Goal: Obtain resource: Download file/media

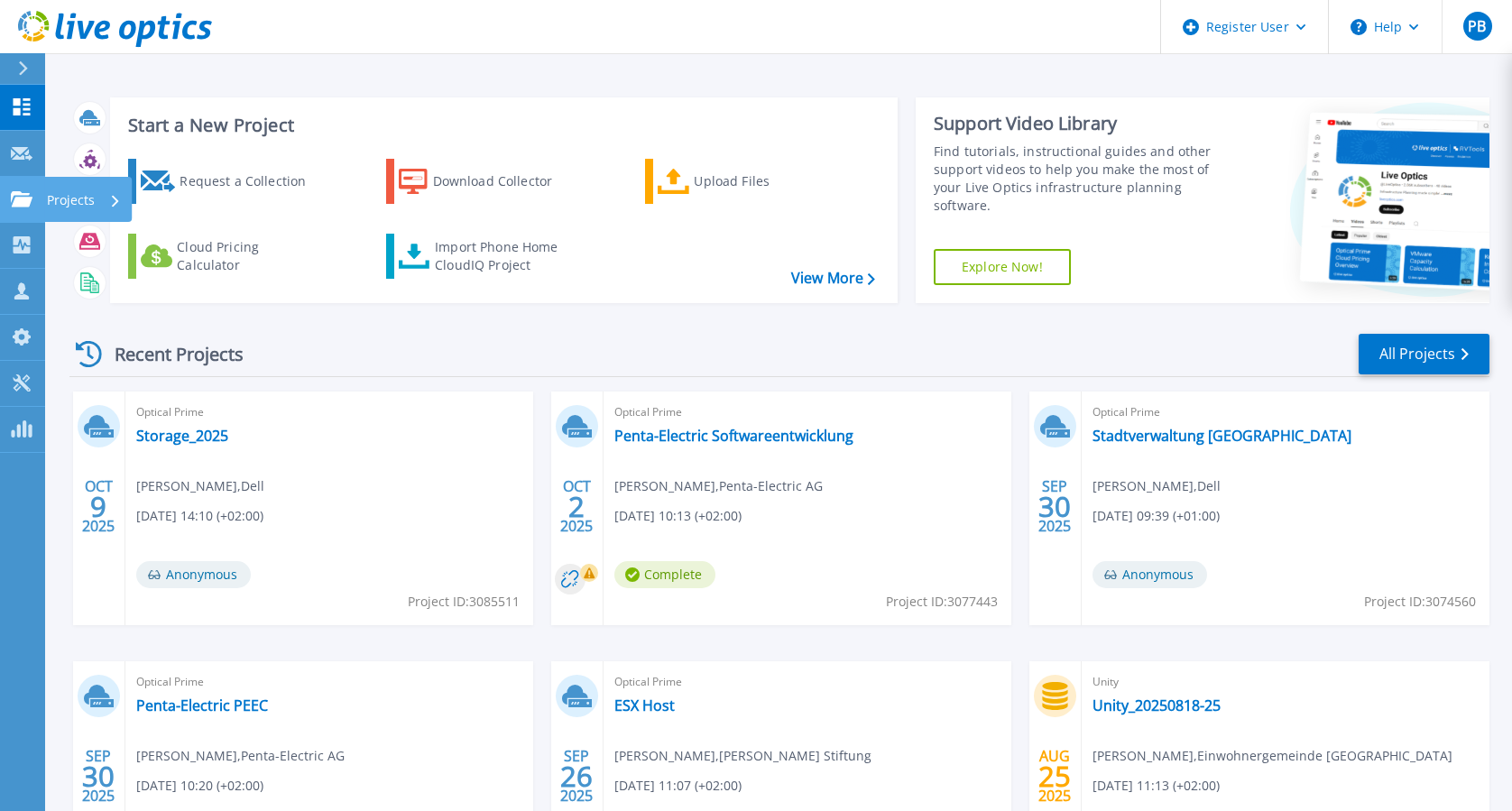
click at [25, 188] on link "Projects Projects" at bounding box center [22, 199] width 45 height 46
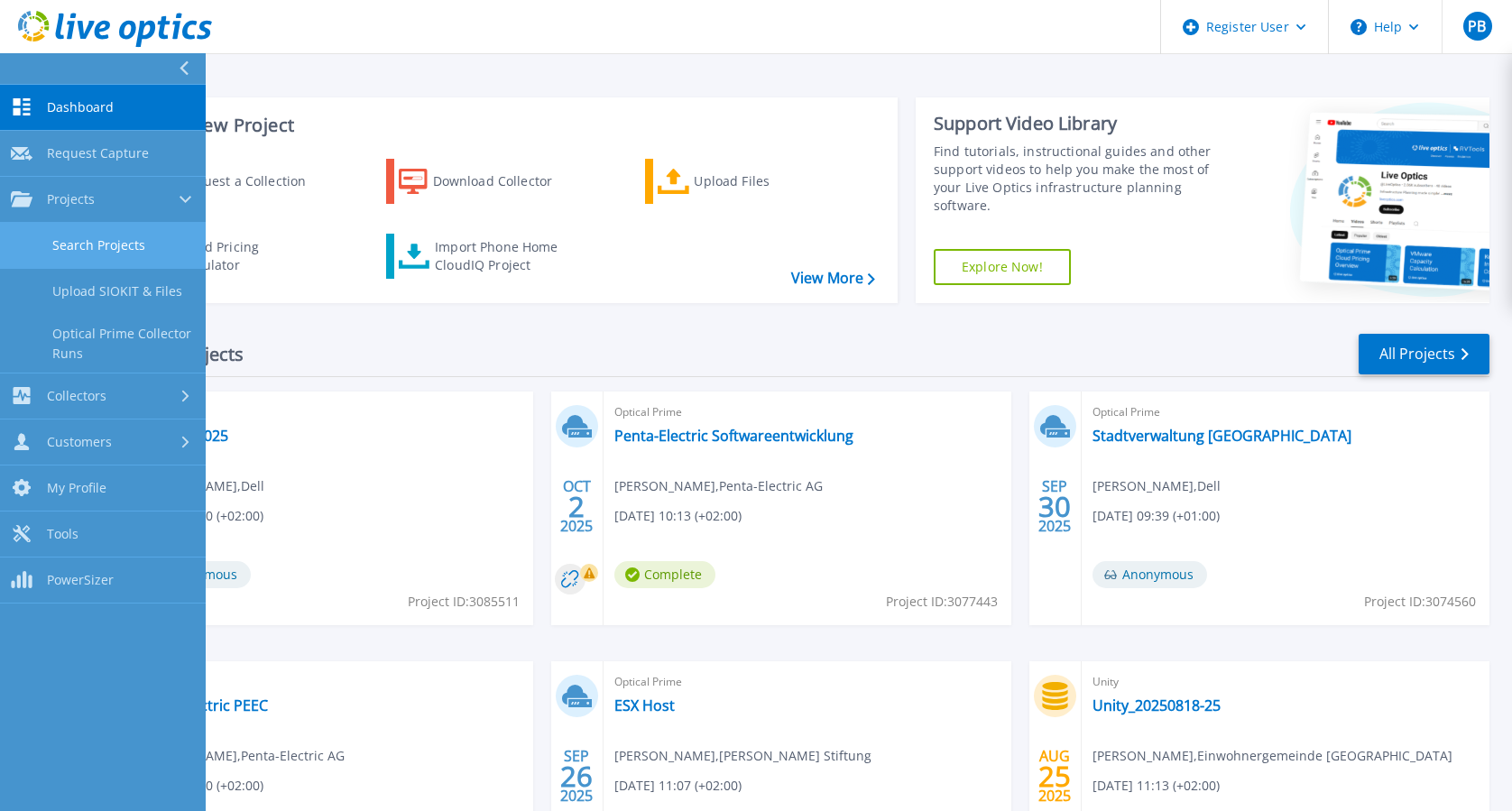
click at [60, 226] on link "Search Projects" at bounding box center [102, 245] width 205 height 46
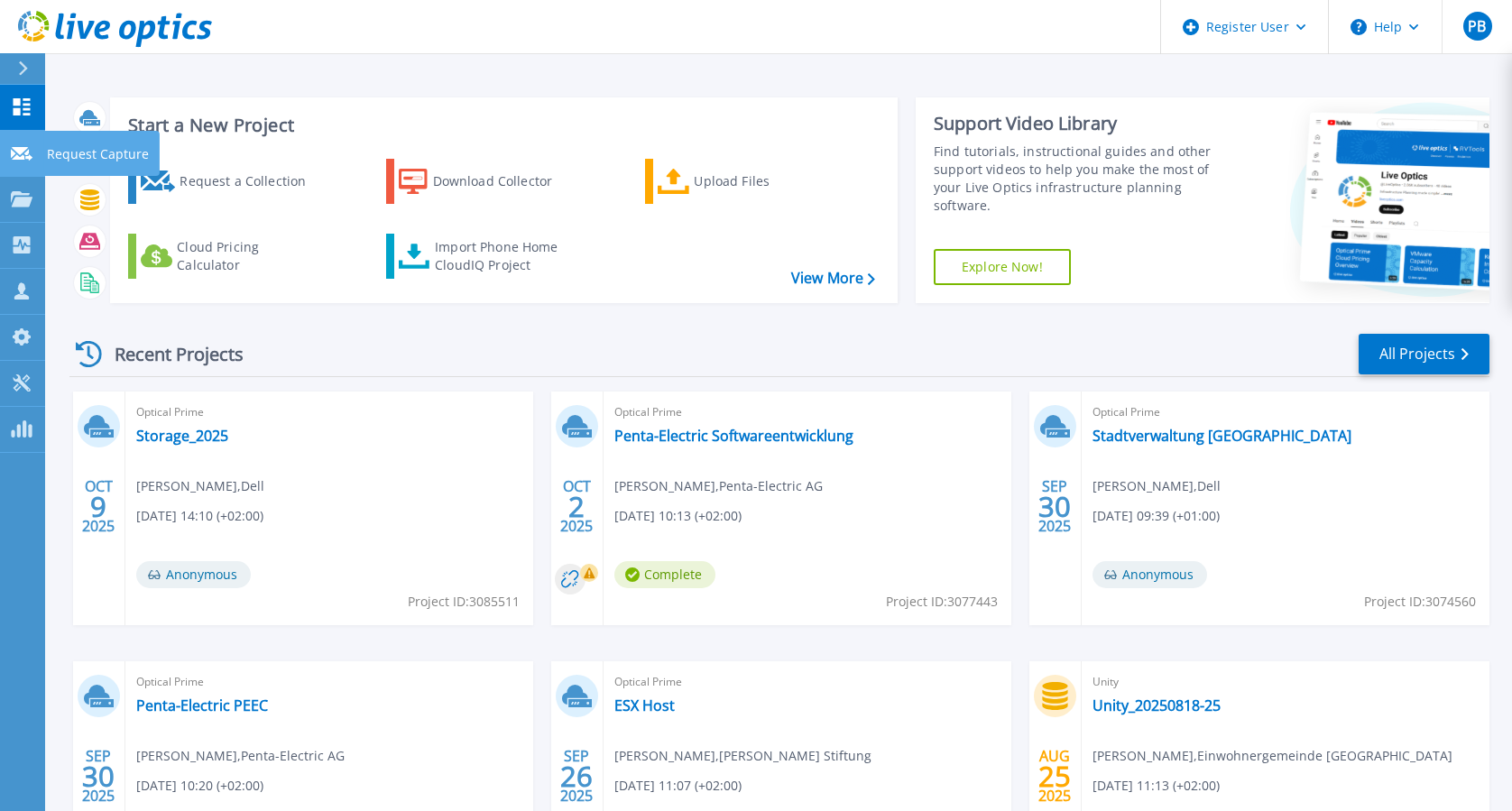
click at [22, 156] on icon at bounding box center [21, 154] width 21 height 14
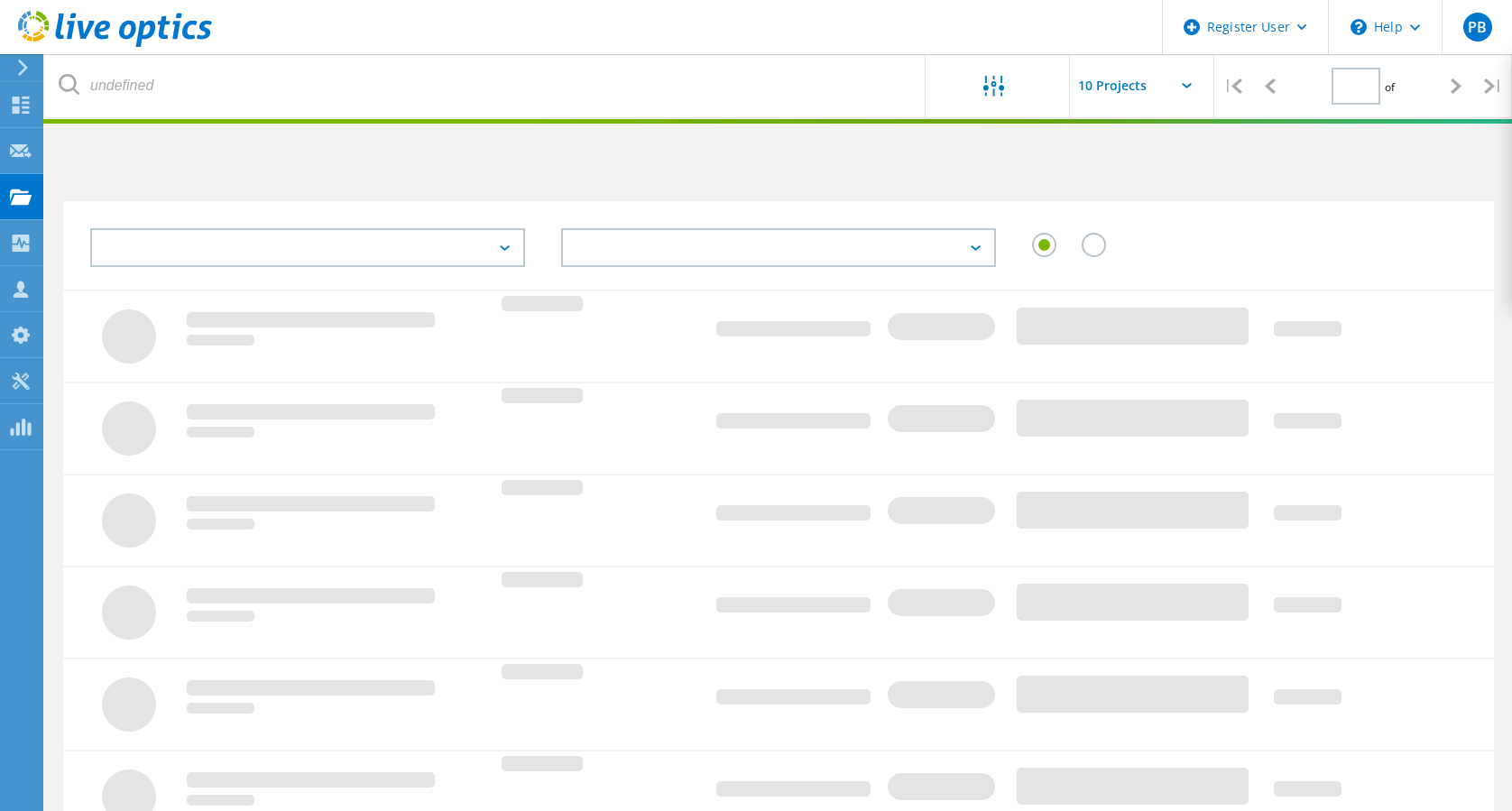
type input "1"
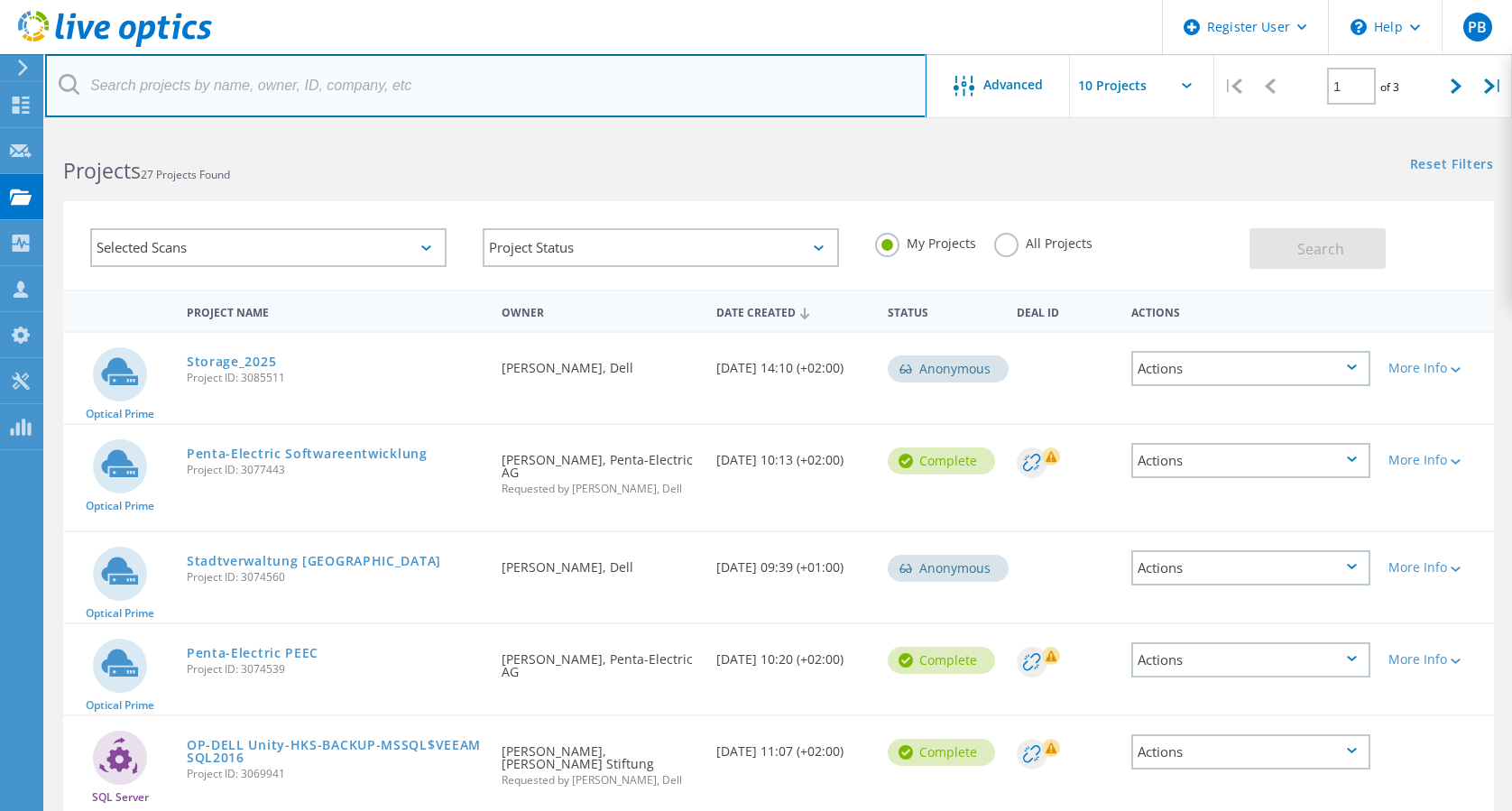
click at [267, 98] on input "text" at bounding box center [486, 86] width 882 height 63
paste input "3069940"
type input "3069940"
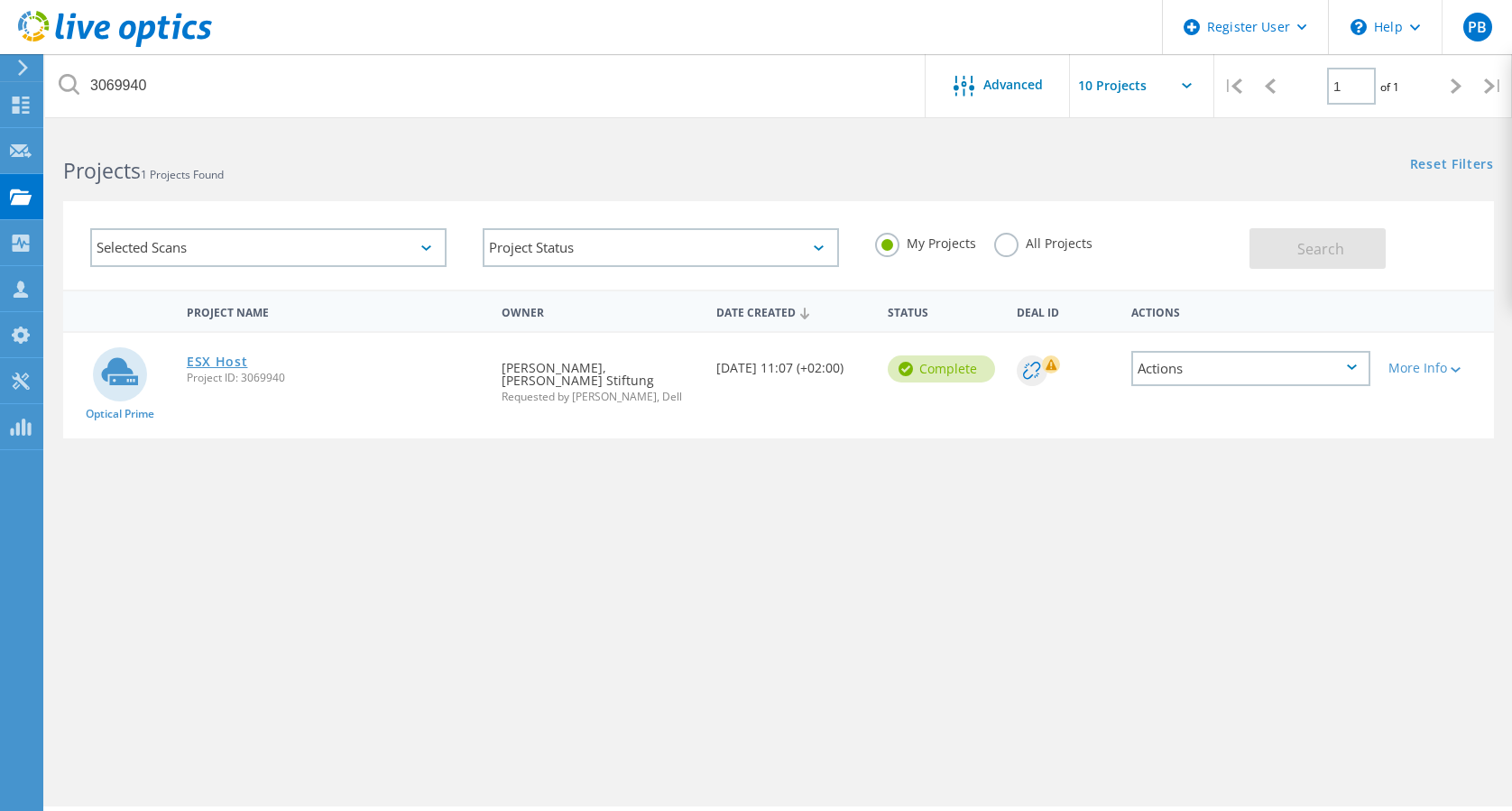
click at [206, 361] on link "ESX Host" at bounding box center [217, 361] width 61 height 13
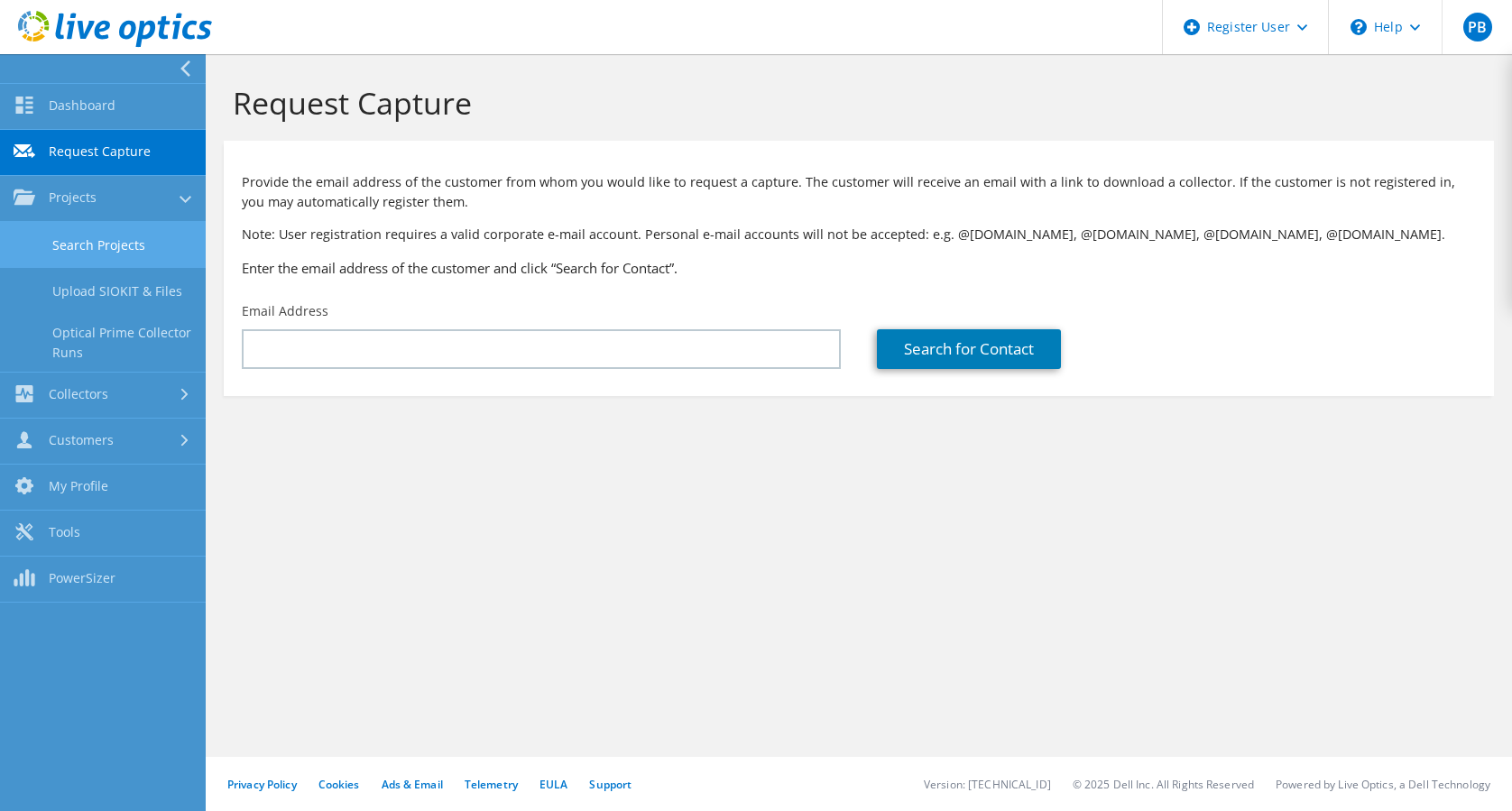
click at [67, 236] on link "Search Projects" at bounding box center [102, 244] width 205 height 46
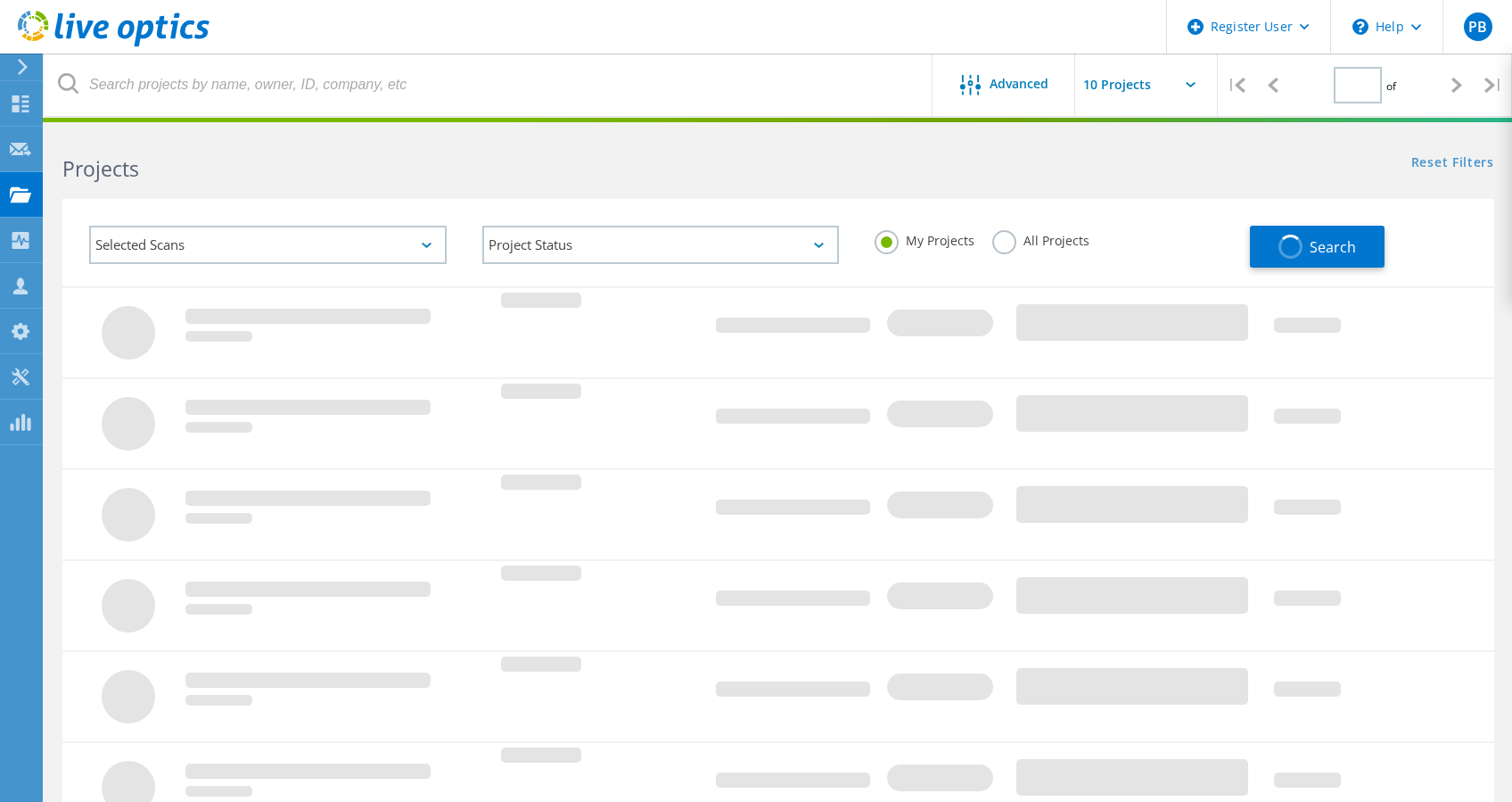
type input "1"
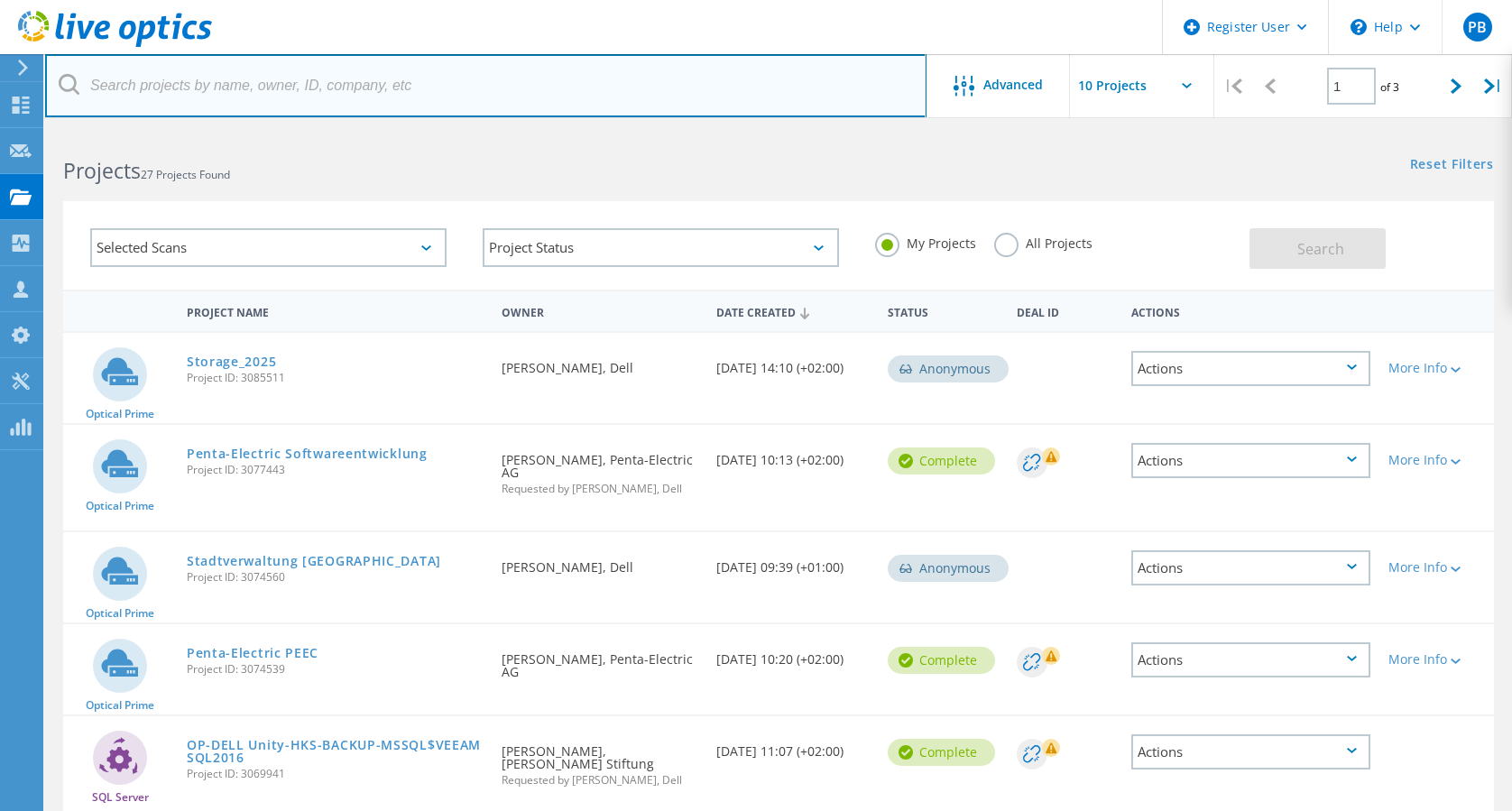
paste input "3082610"
click at [301, 71] on input "text" at bounding box center [486, 86] width 882 height 63
type input "3082610"
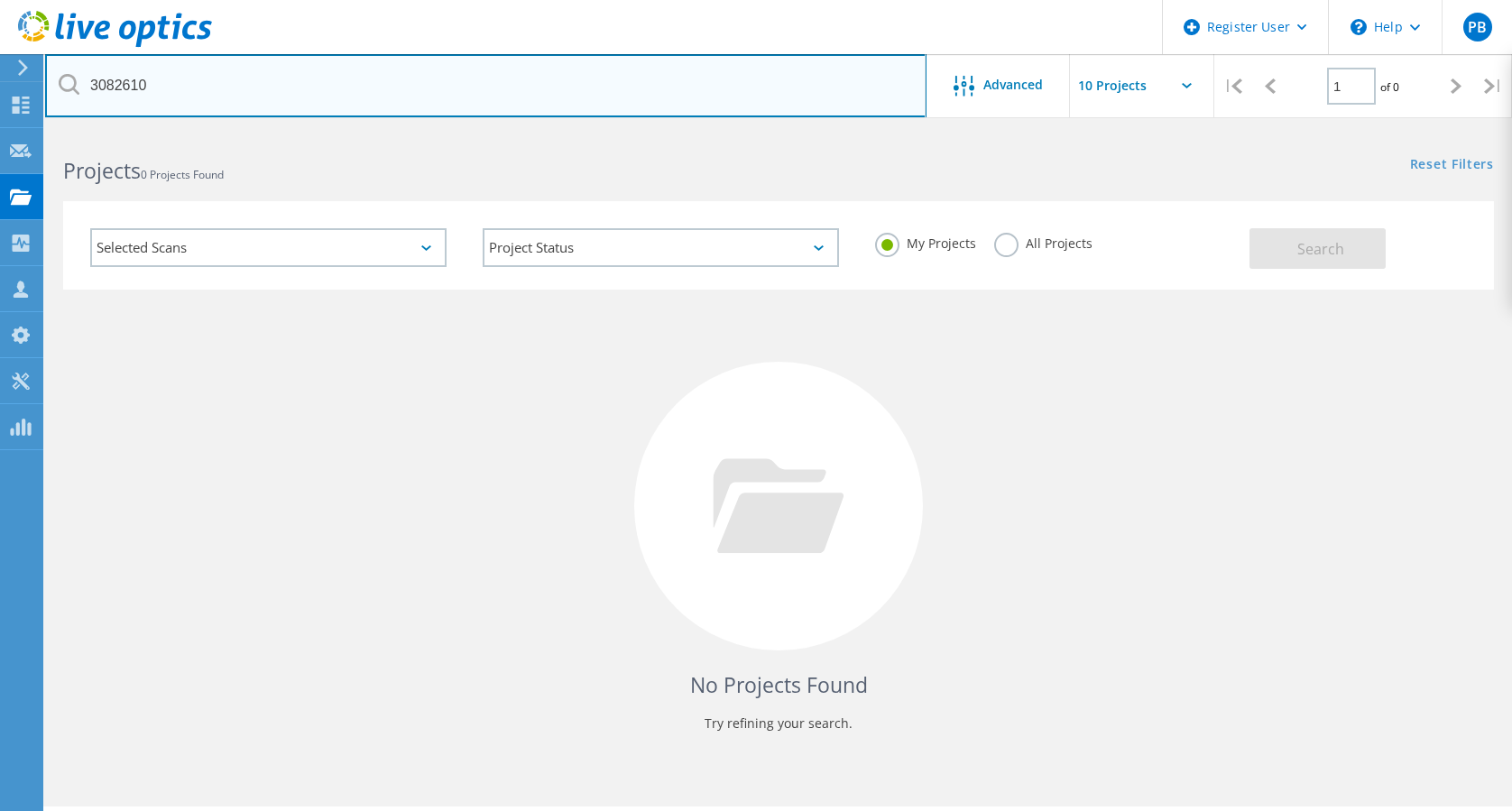
click at [626, 90] on input "3082610" at bounding box center [486, 86] width 882 height 63
drag, startPoint x: 272, startPoint y: 76, endPoint x: -6, endPoint y: 47, distance: 279.5
click at [0, 47] on html "Register User \n Help Explore Helpful Articles Contact Support PB Dell User Pau…" at bounding box center [756, 430] width 1512 height 861
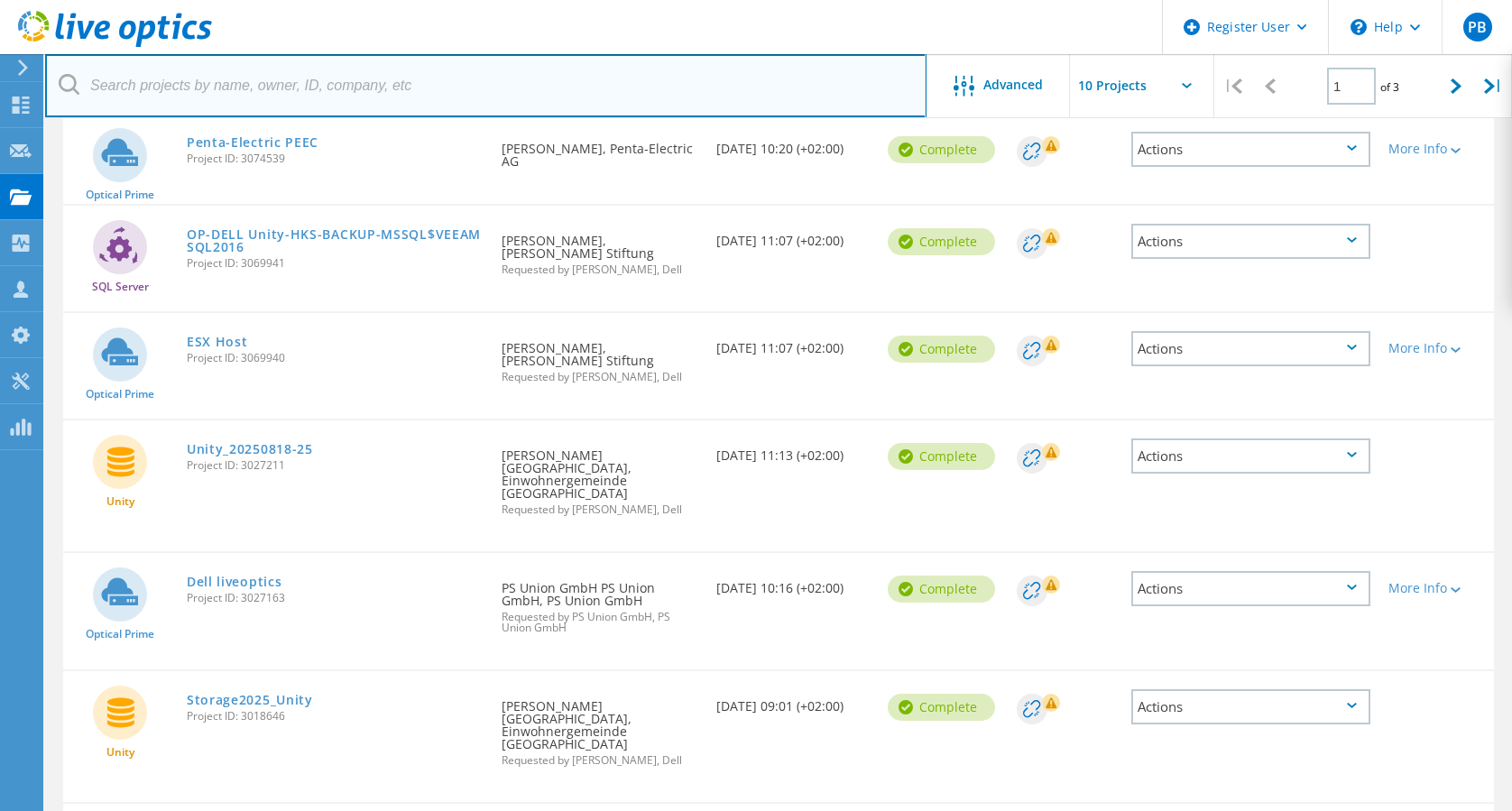
scroll to position [513, 0]
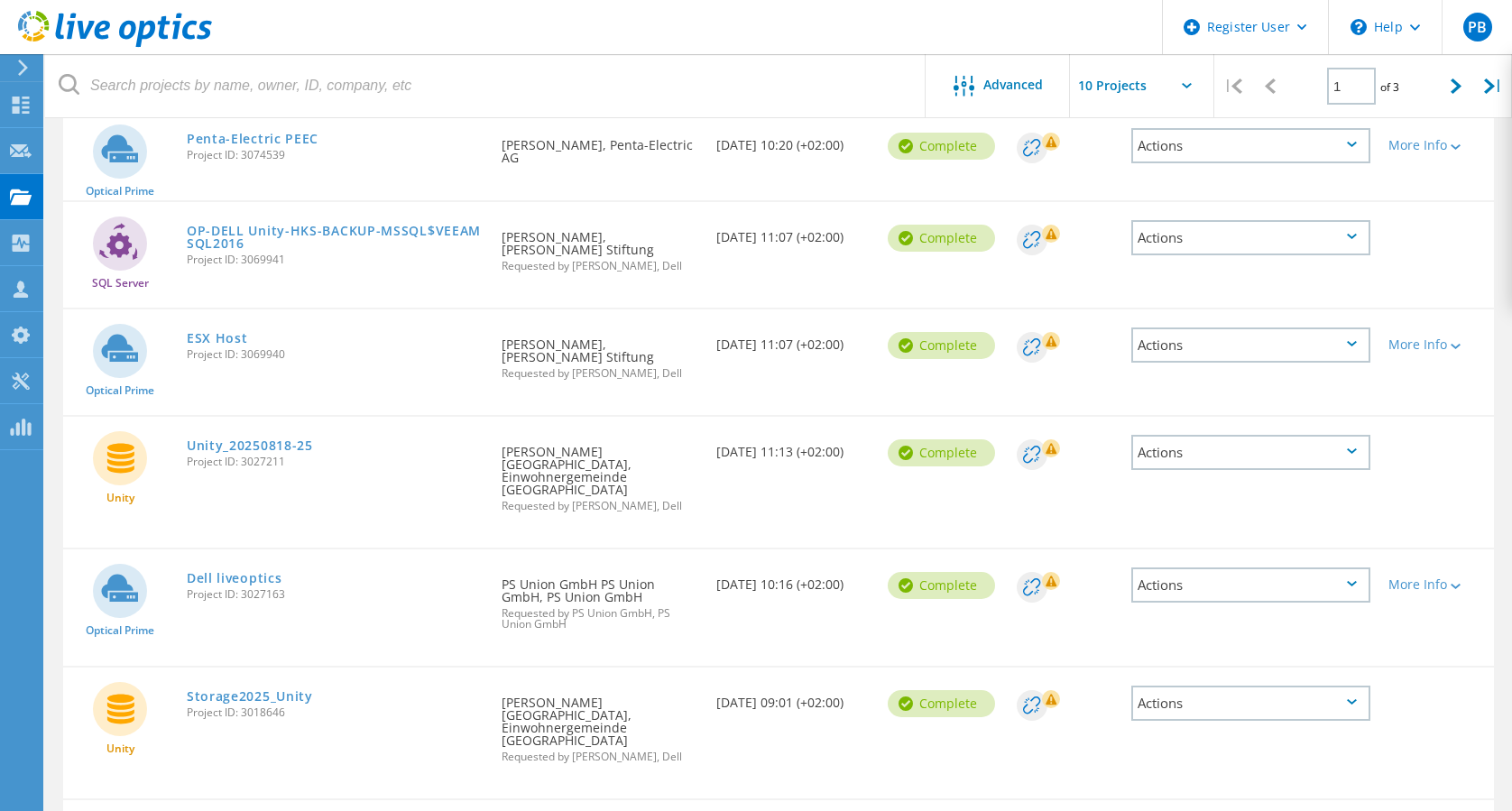
drag, startPoint x: 577, startPoint y: 359, endPoint x: 492, endPoint y: 344, distance: 86.3
click at [492, 344] on div "Requested By Jochen Maurer, Heinrich Kimmle Stiftung Requested by Paula Bubniak…" at bounding box center [599, 353] width 215 height 88
copy div "[PERSON_NAME], [PERSON_NAME] Stiftung"
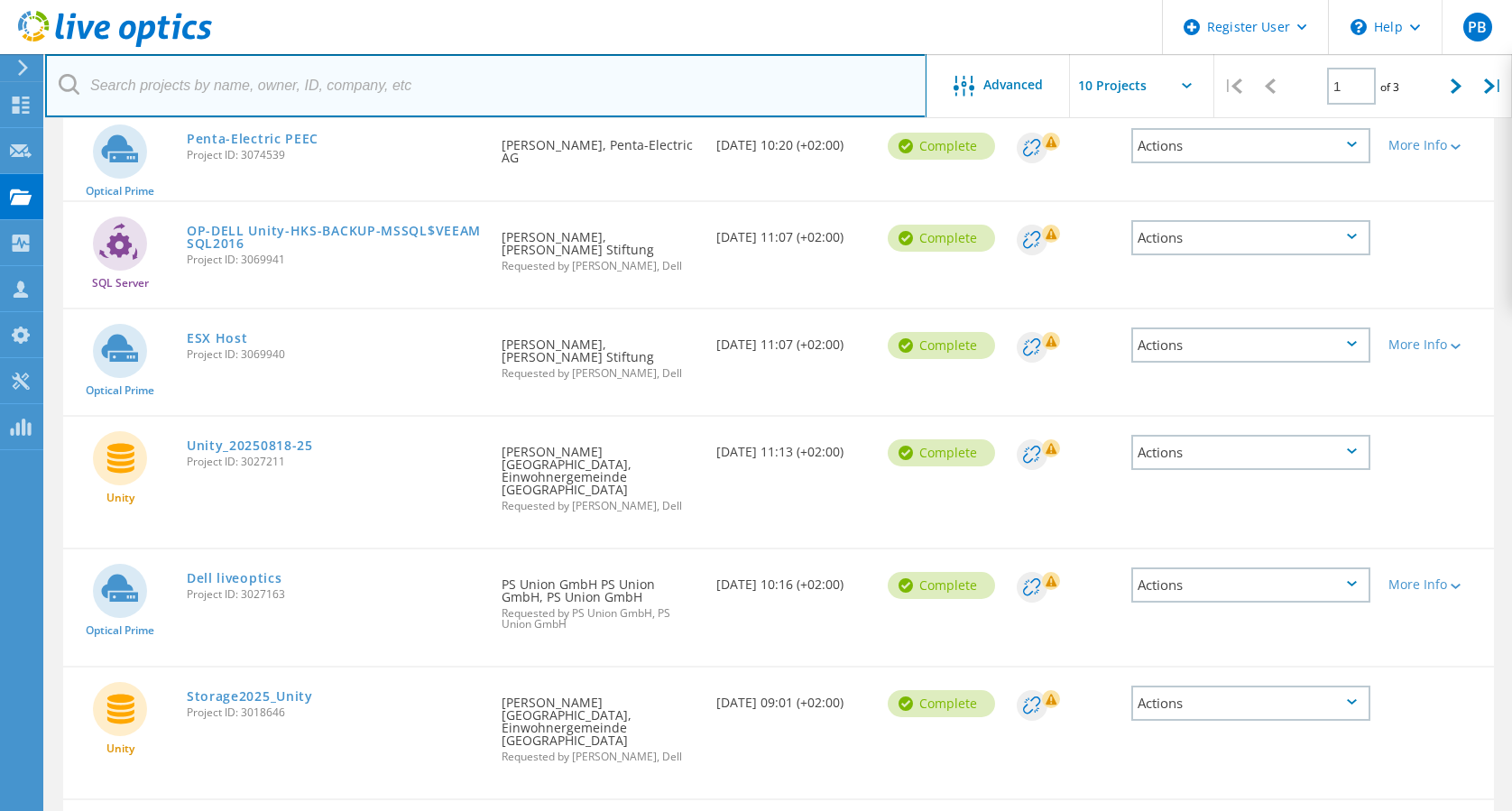
click at [435, 86] on input "text" at bounding box center [486, 86] width 882 height 63
paste input "[PERSON_NAME], [PERSON_NAME] Stiftung"
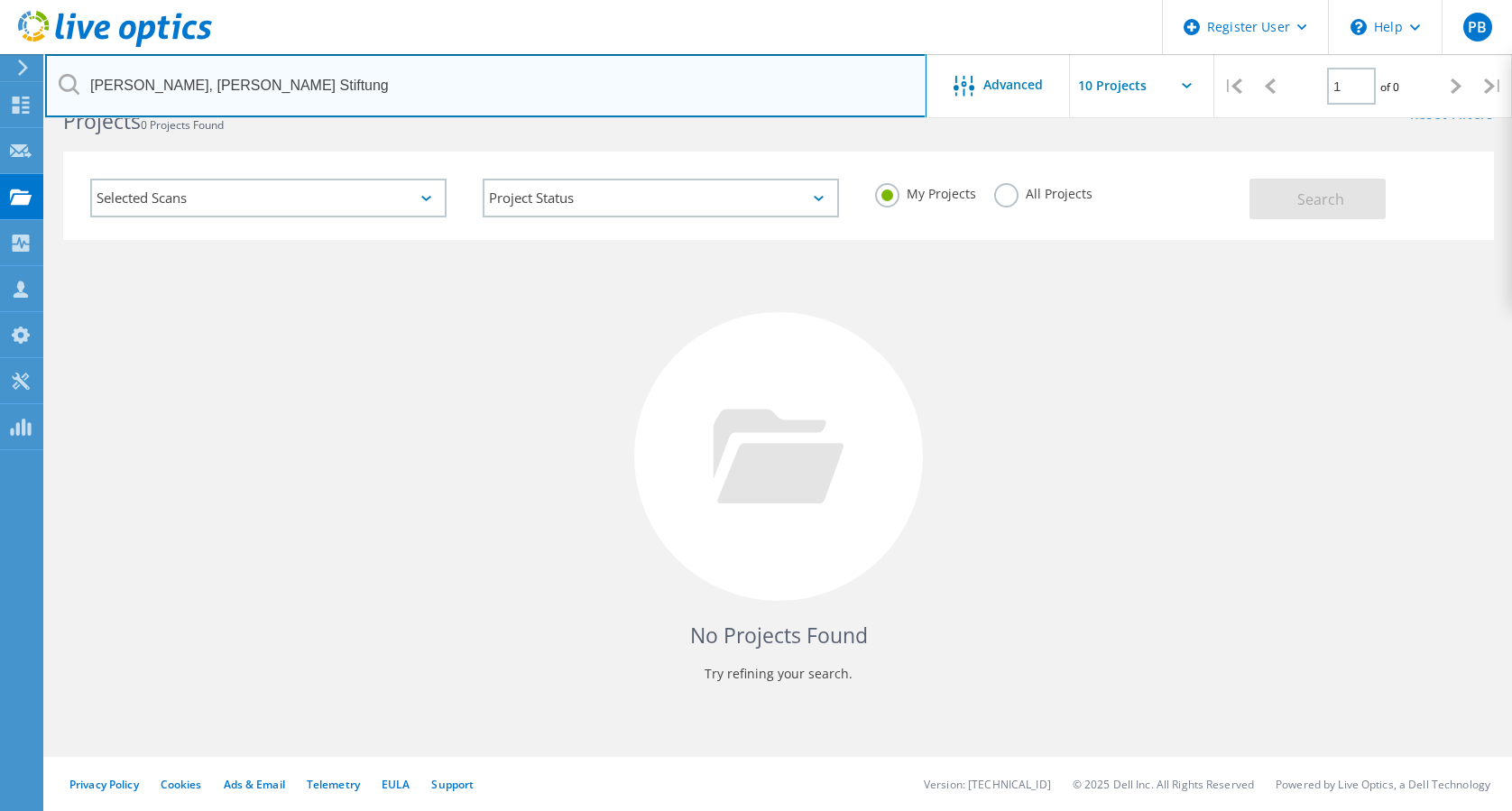
scroll to position [50, 0]
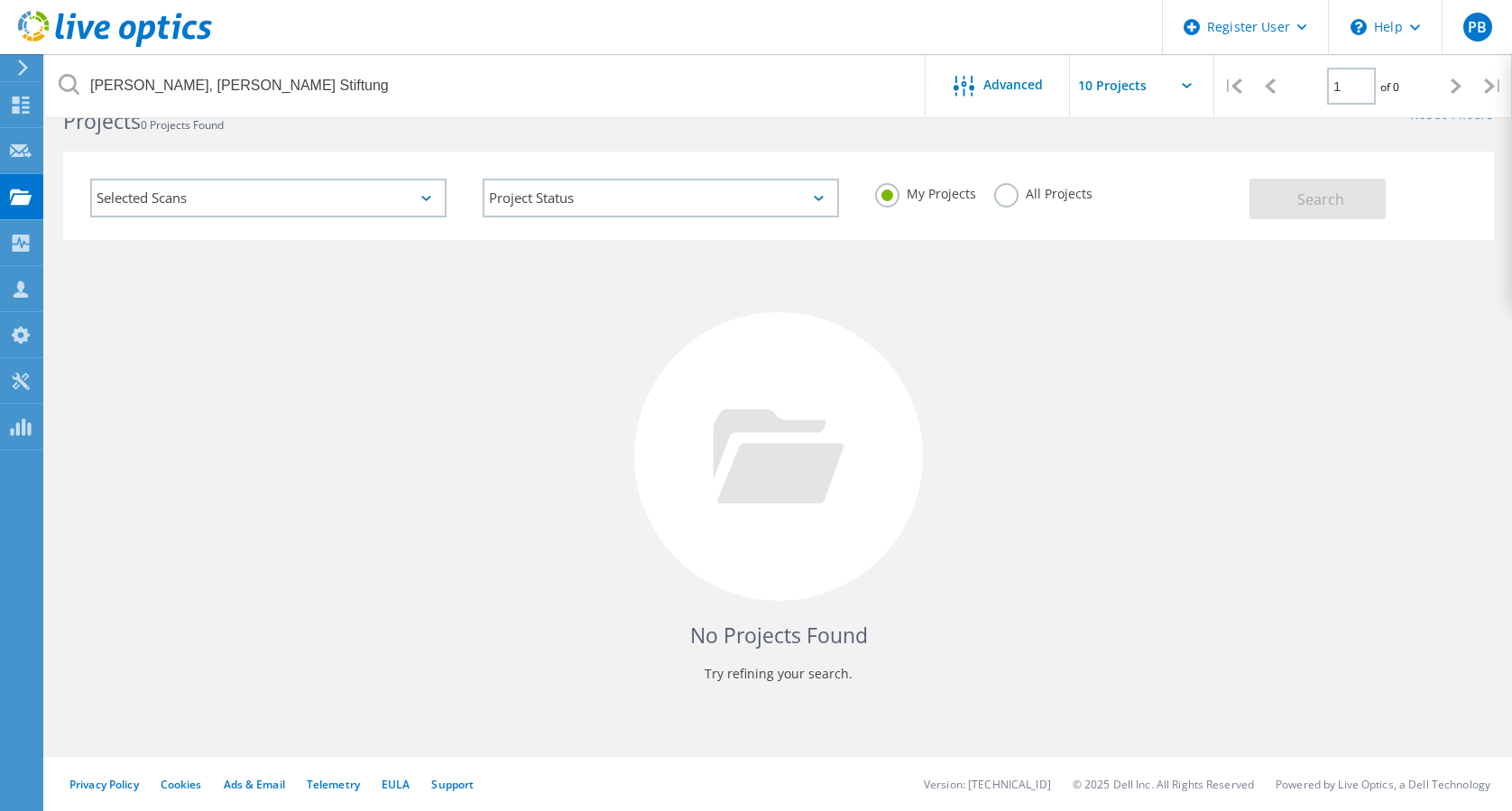
click at [1016, 180] on div "My Projects All Projects" at bounding box center [1053, 194] width 392 height 67
click at [1023, 198] on label "All Projects" at bounding box center [1043, 192] width 98 height 18
click at [0, 0] on input "All Projects" at bounding box center [0, 0] width 0 height 0
click at [1350, 184] on button "Search" at bounding box center [1317, 199] width 136 height 41
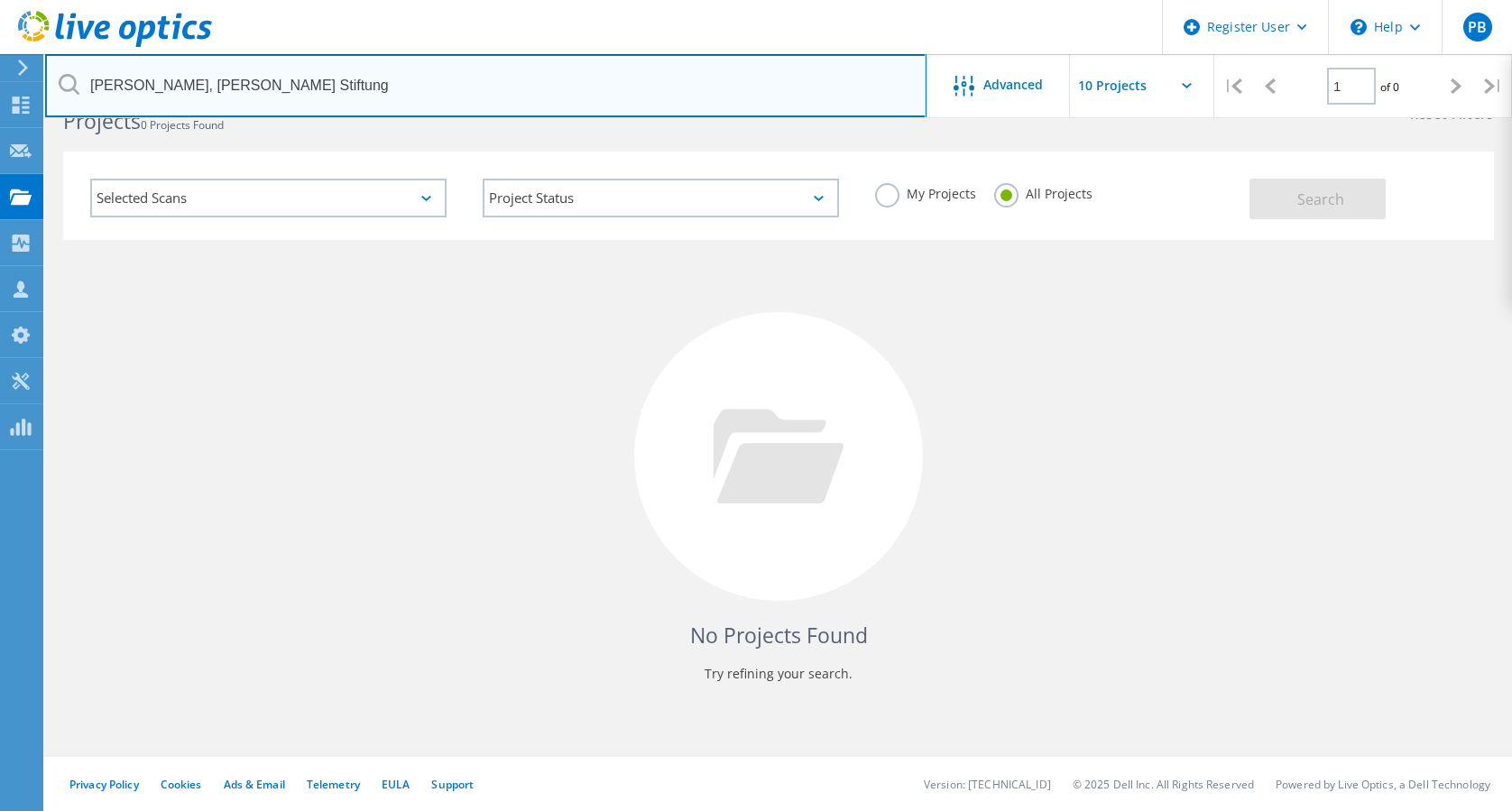
click at [198, 84] on input "Jochen Maurer, Heinrich Kimmle Stiftung" at bounding box center [486, 86] width 882 height 63
type input "[PERSON_NAME] Stiftung"
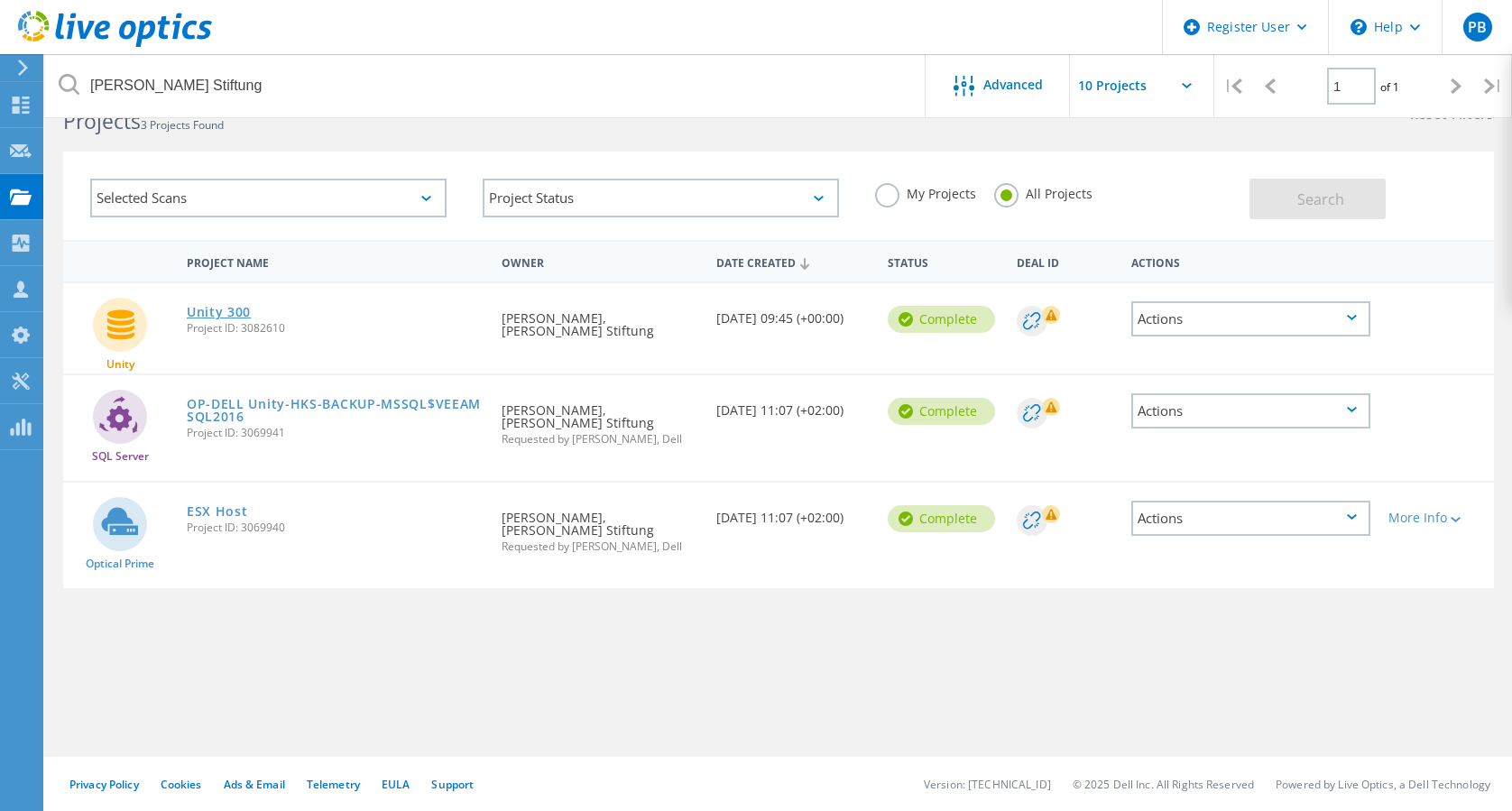
click at [230, 305] on link "Unity 300" at bounding box center [219, 311] width 64 height 13
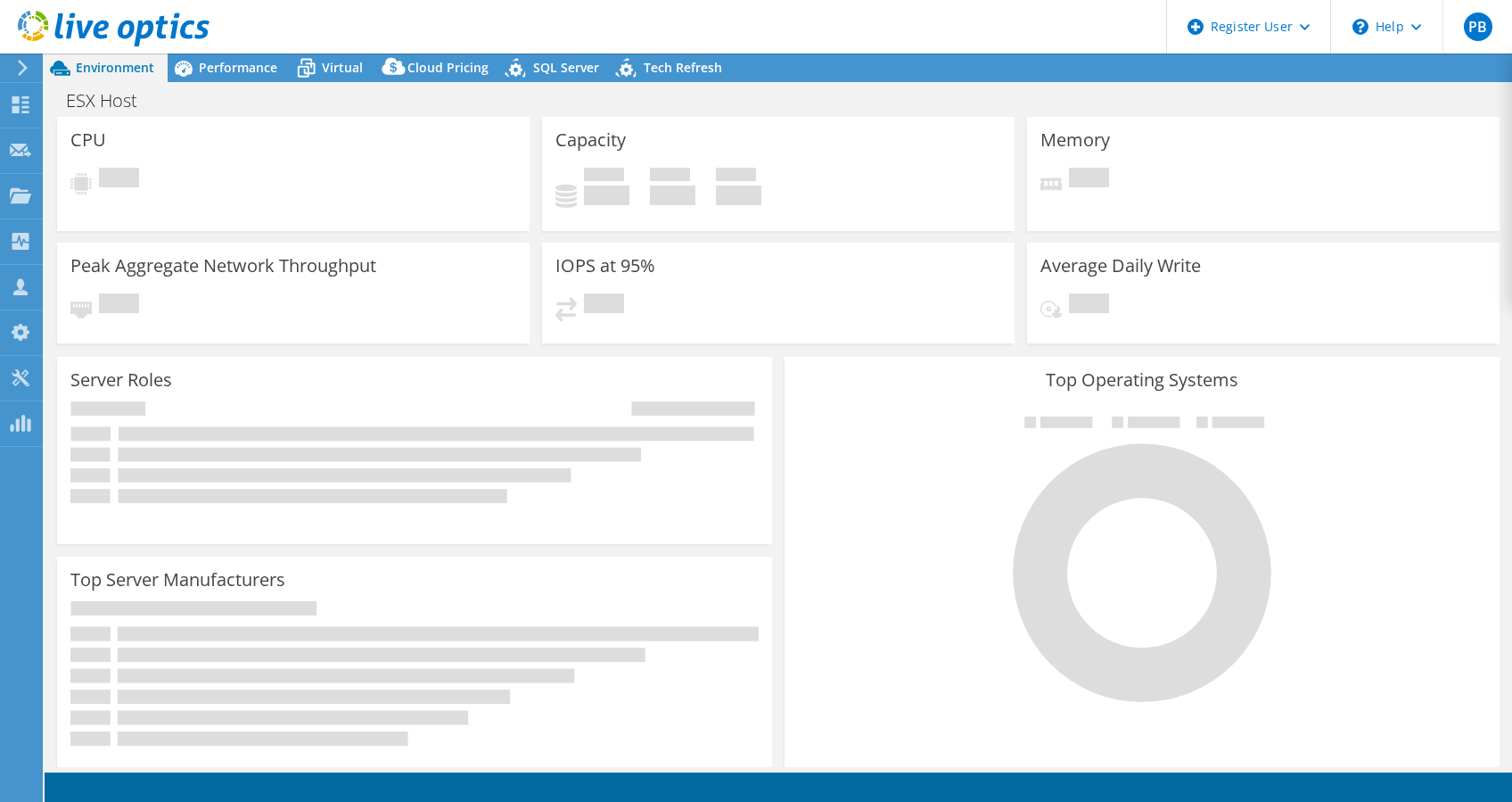
select select "EUFrankfurt"
select select "USD"
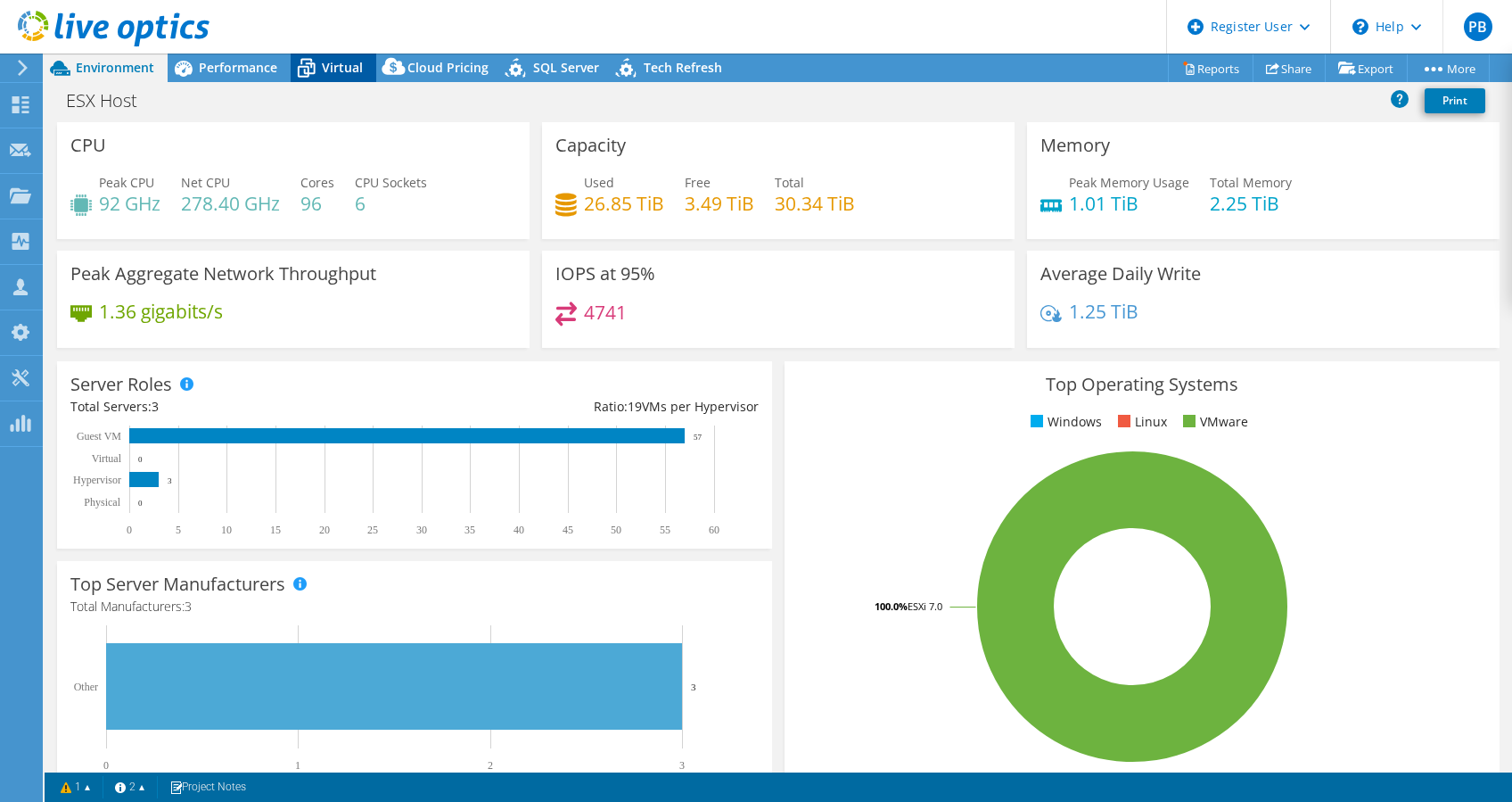
click at [351, 73] on span "Virtual" at bounding box center [342, 67] width 41 height 17
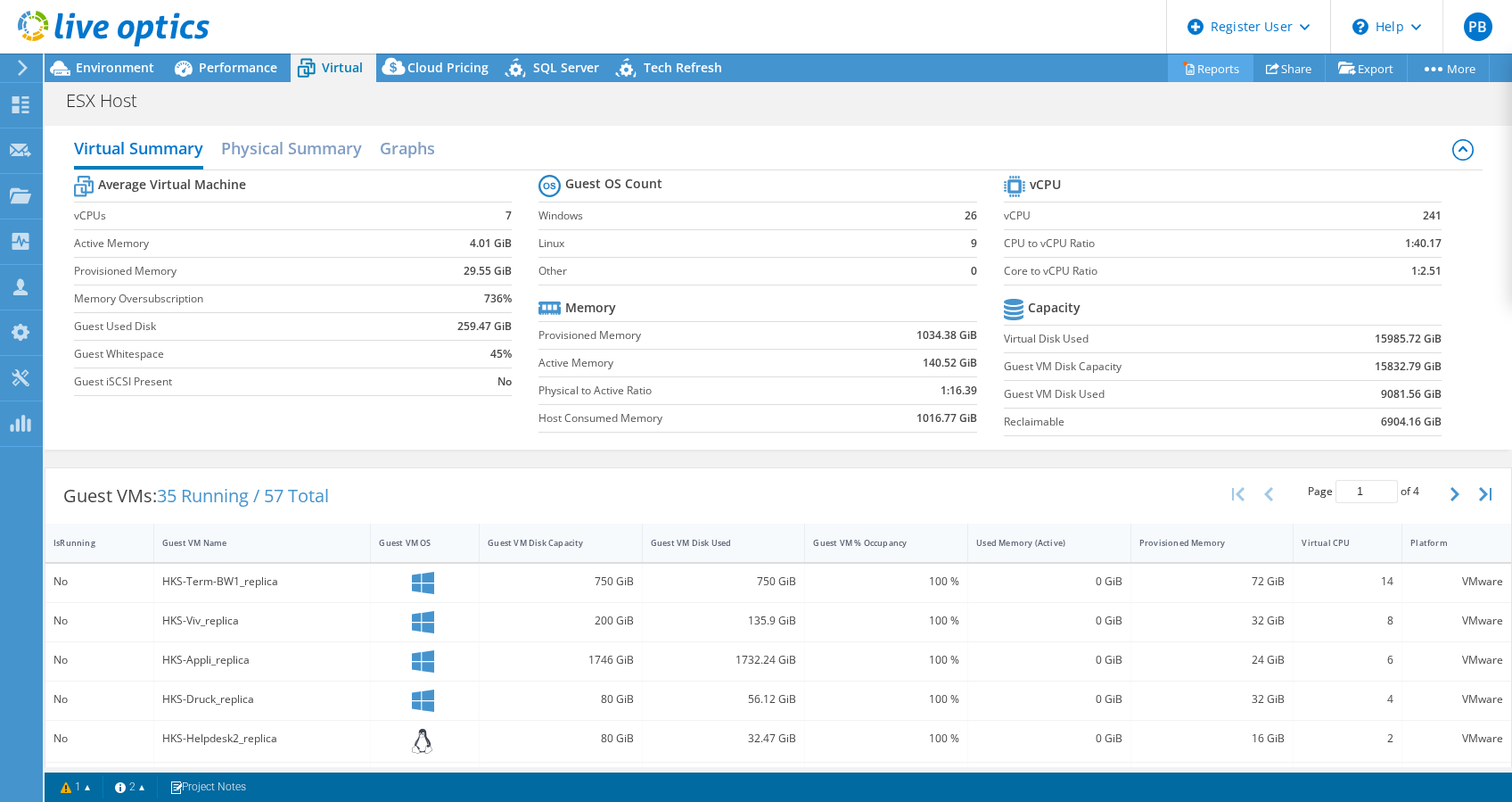
click at [1194, 62] on link "Reports" at bounding box center [1211, 68] width 86 height 28
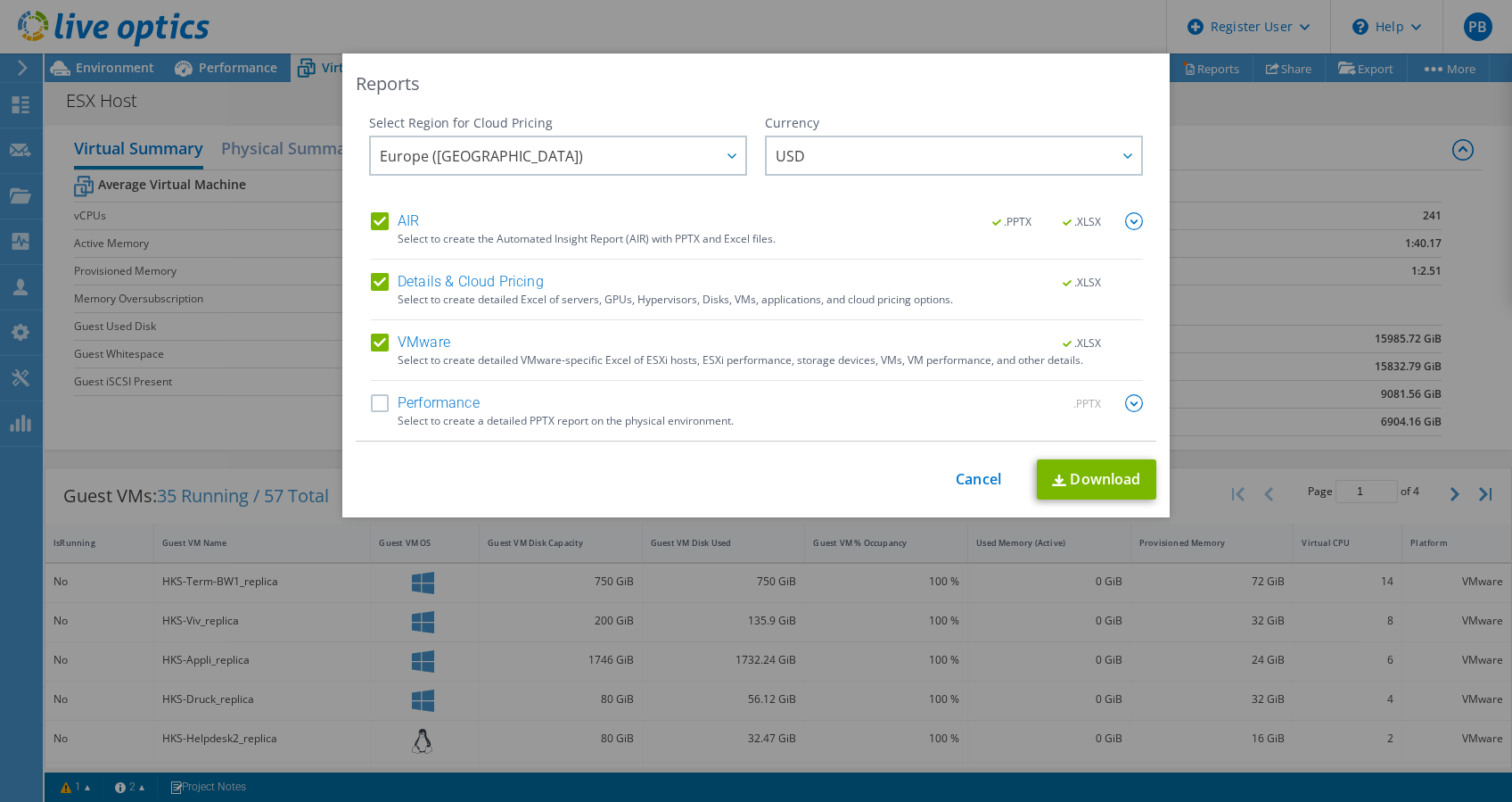
click at [377, 214] on label "AIR" at bounding box center [395, 221] width 48 height 18
click at [0, 0] on input "AIR" at bounding box center [0, 0] width 0 height 0
click at [372, 280] on label "Details & Cloud Pricing" at bounding box center [458, 282] width 173 height 18
click at [0, 0] on input "Details & Cloud Pricing" at bounding box center [0, 0] width 0 height 0
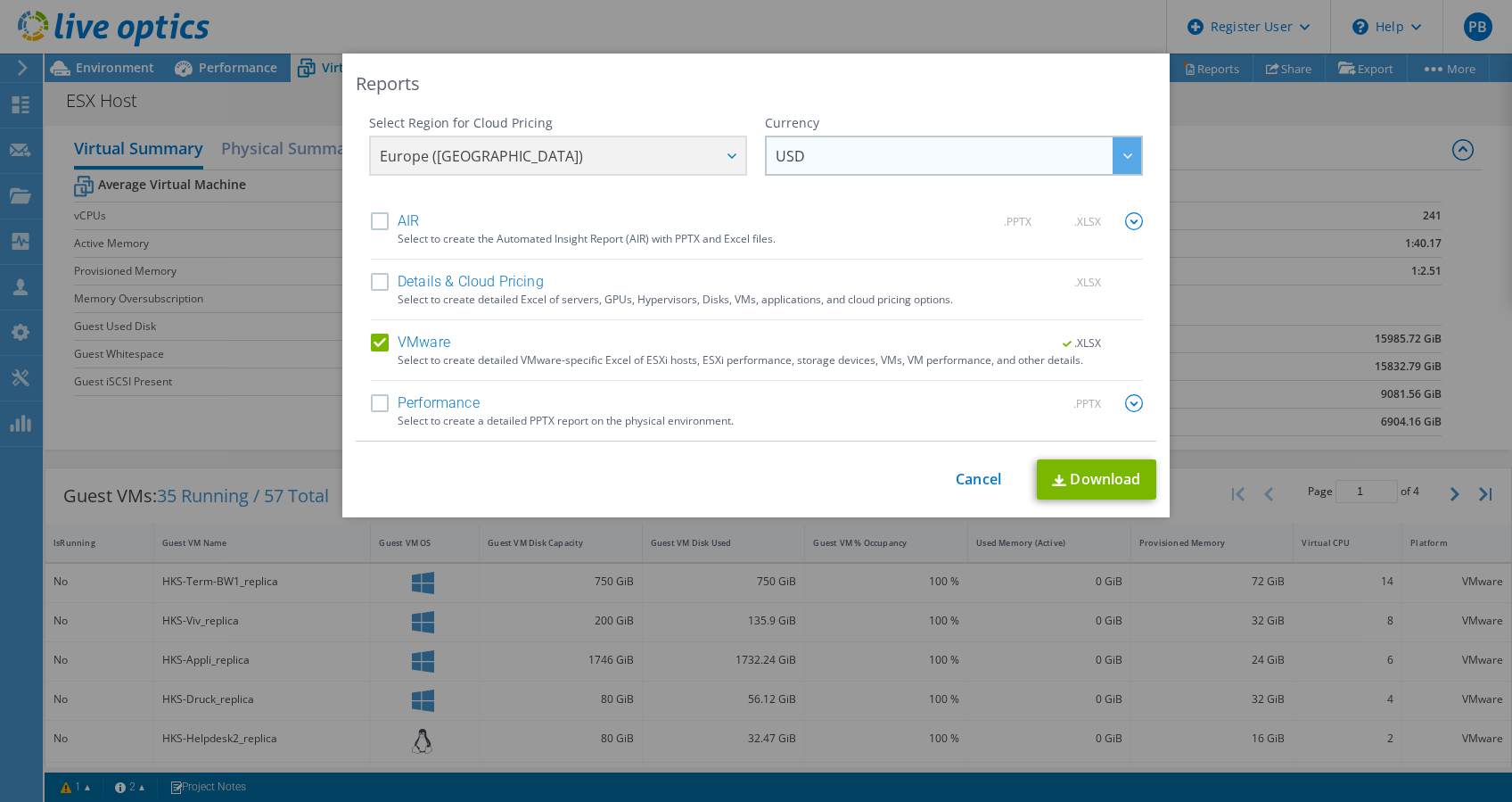
click at [995, 143] on span "USD" at bounding box center [959, 156] width 365 height 37
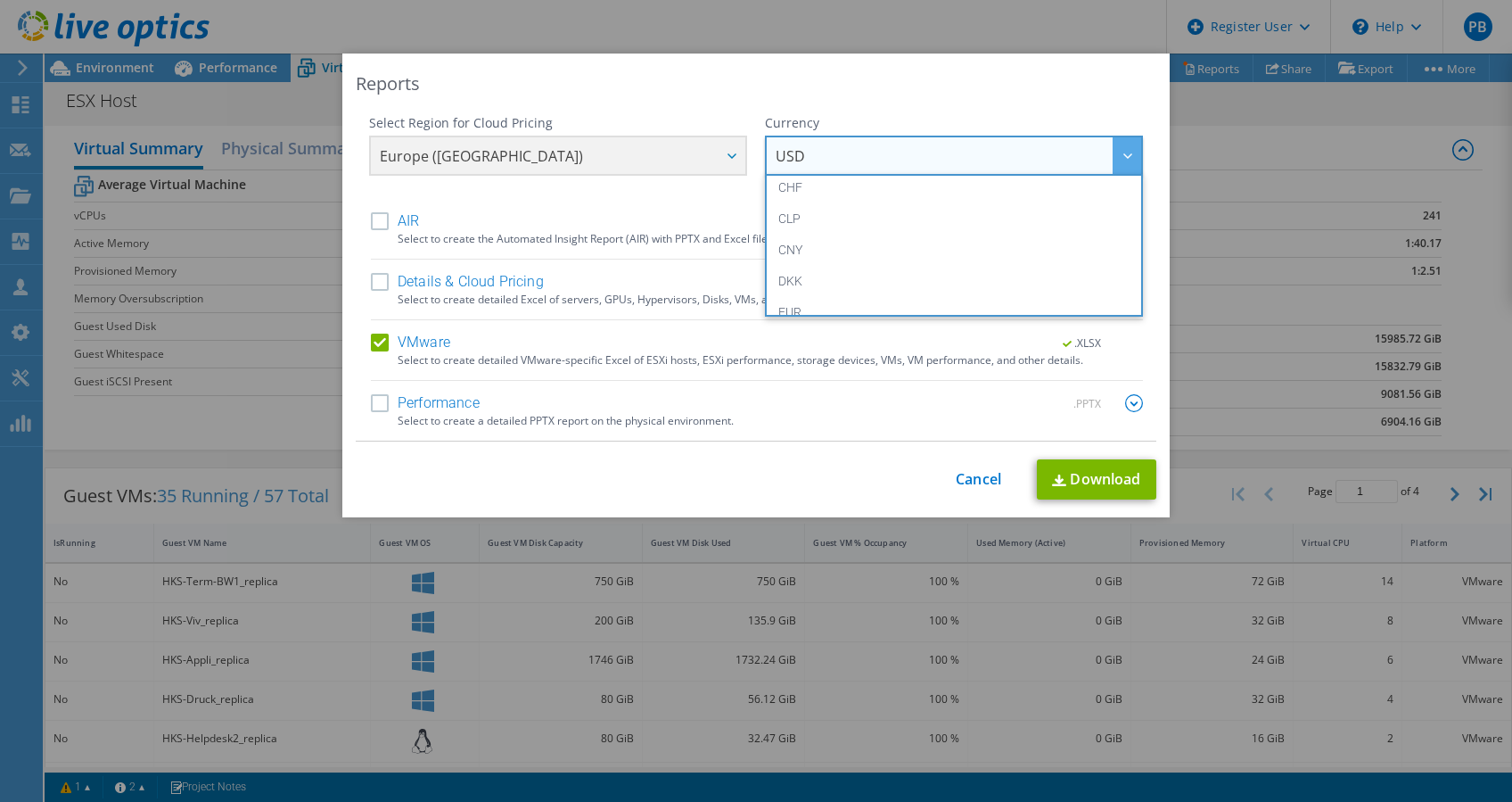
scroll to position [131, 0]
click at [885, 187] on li "CHF" at bounding box center [954, 188] width 369 height 31
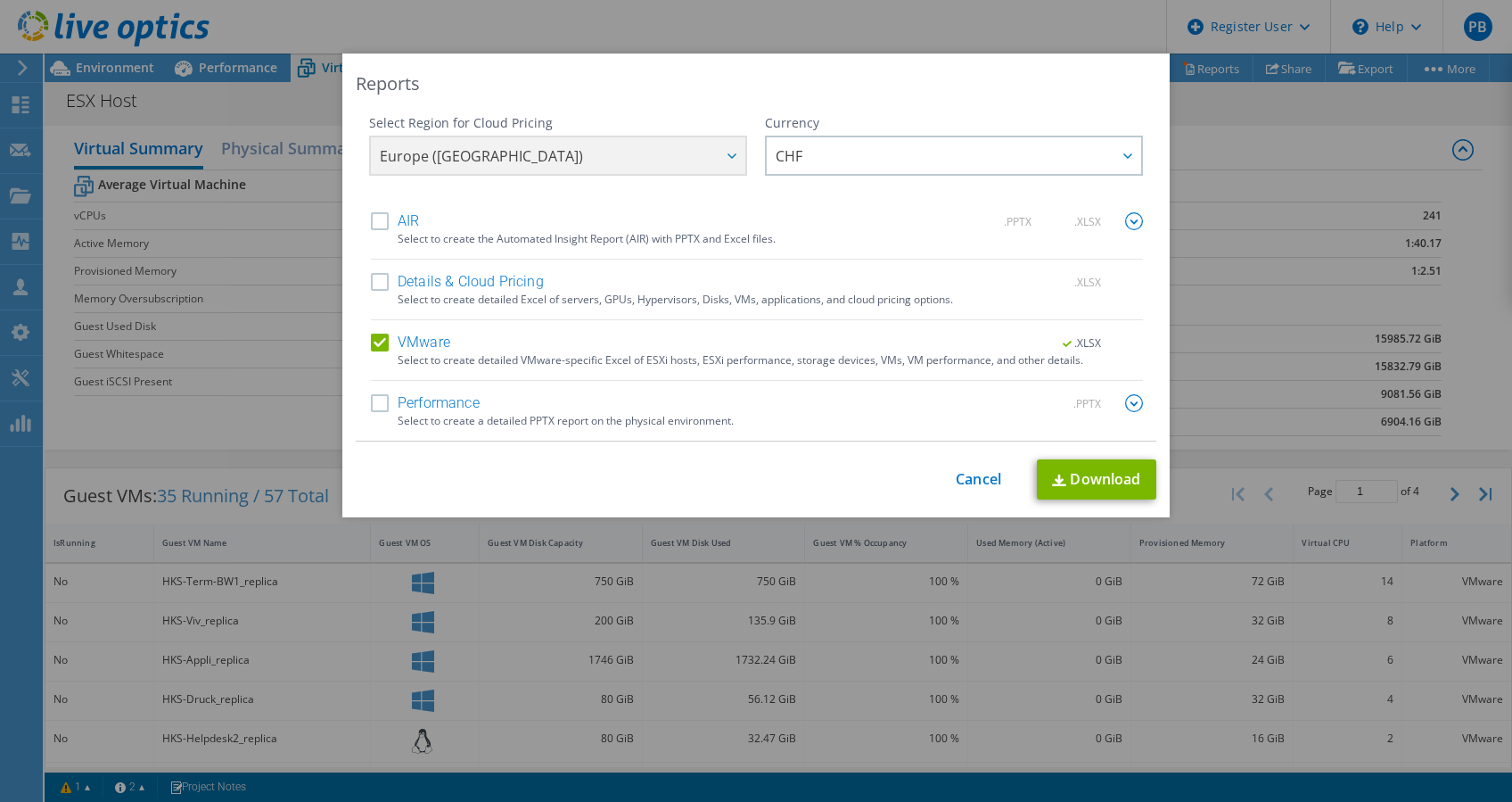
click at [668, 150] on div "Europe (Frankfurt) Asia Pacific (Hong Kong) Asia Pacific (Mumbai) Asia Pacific …" at bounding box center [558, 158] width 378 height 44
click at [728, 162] on div "Europe (Frankfurt) Asia Pacific (Hong Kong) Asia Pacific (Mumbai) Asia Pacific …" at bounding box center [558, 158] width 378 height 44
click at [1075, 486] on link "Download" at bounding box center [1096, 479] width 119 height 40
click at [1088, 472] on link "Download" at bounding box center [1096, 479] width 119 height 40
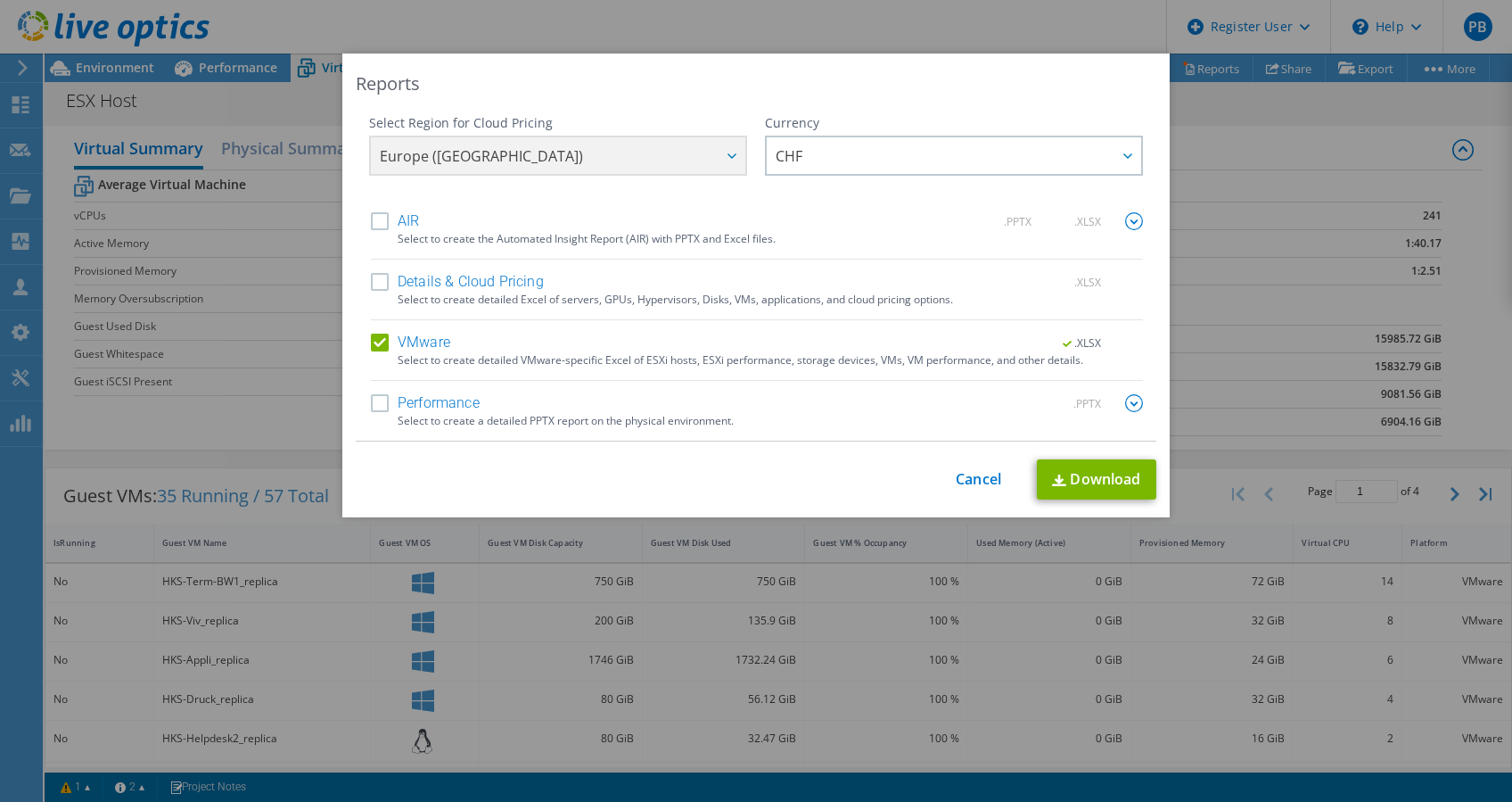
click at [1319, 369] on div "Reports Select Region for Cloud Pricing Asia Pacific (Hong Kong) Asia Pacific (…" at bounding box center [756, 401] width 1512 height 694
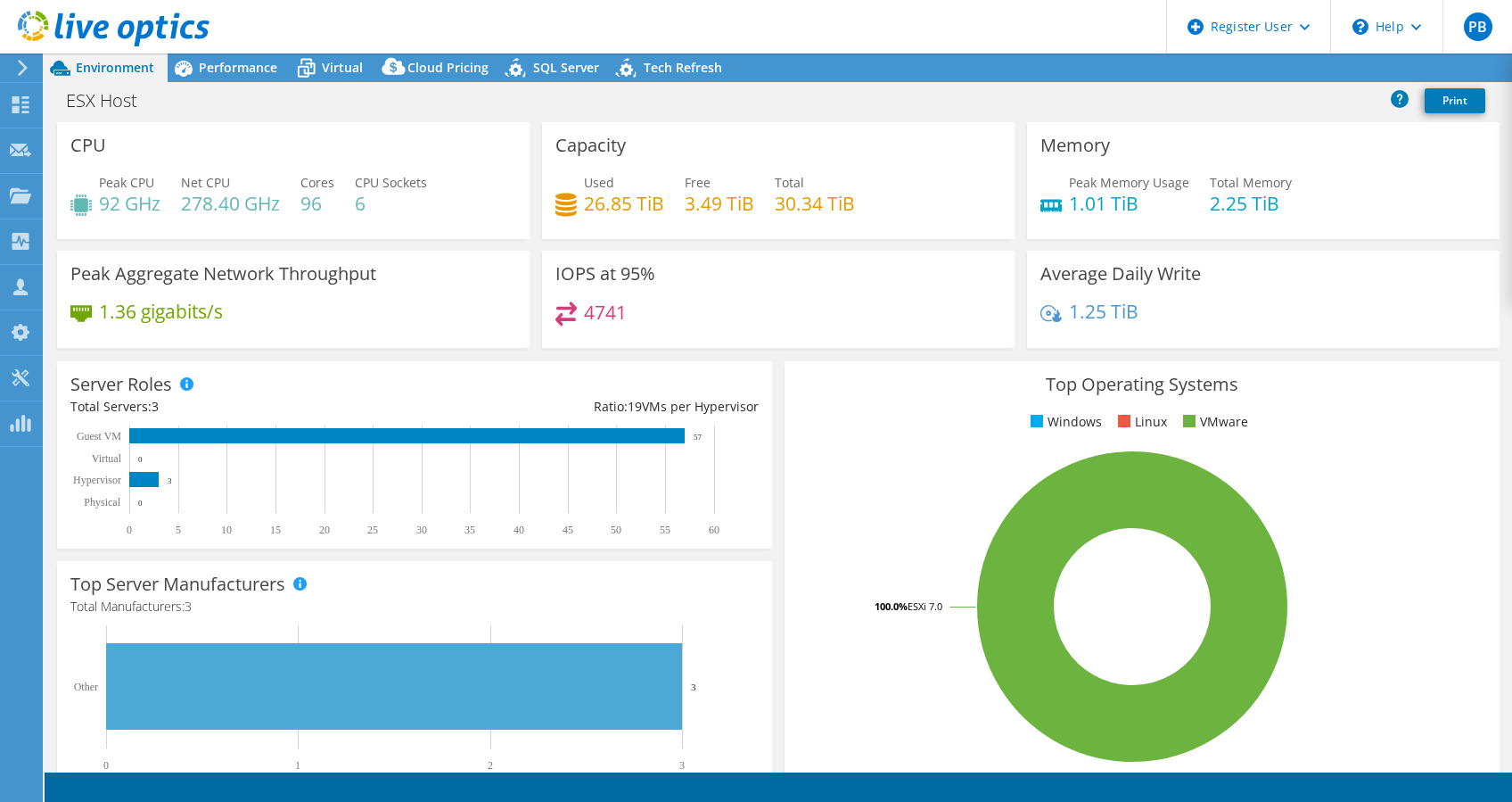
select select "EUFrankfurt"
select select "USD"
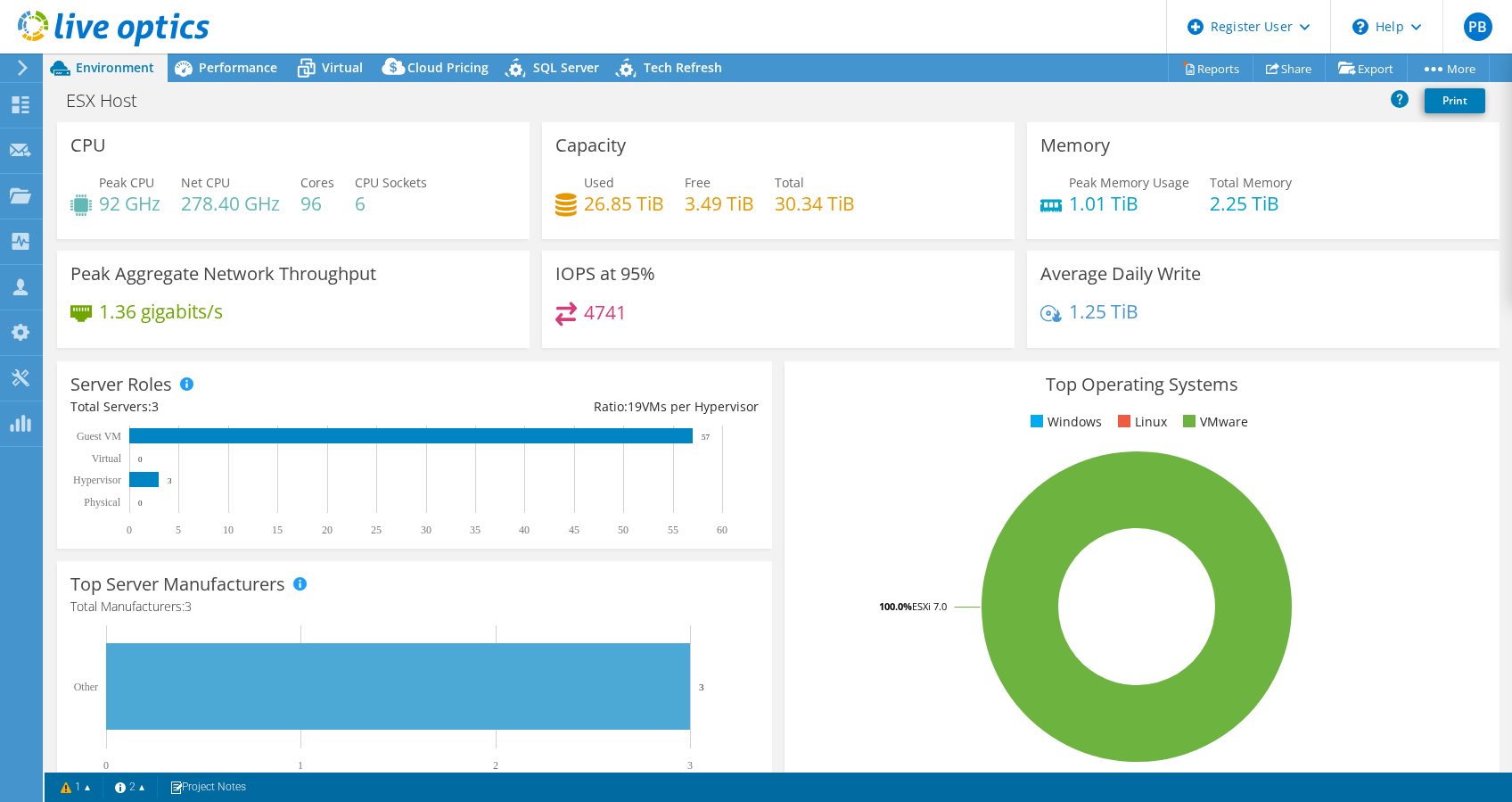
select select "EUFrankfurt"
select select "USD"
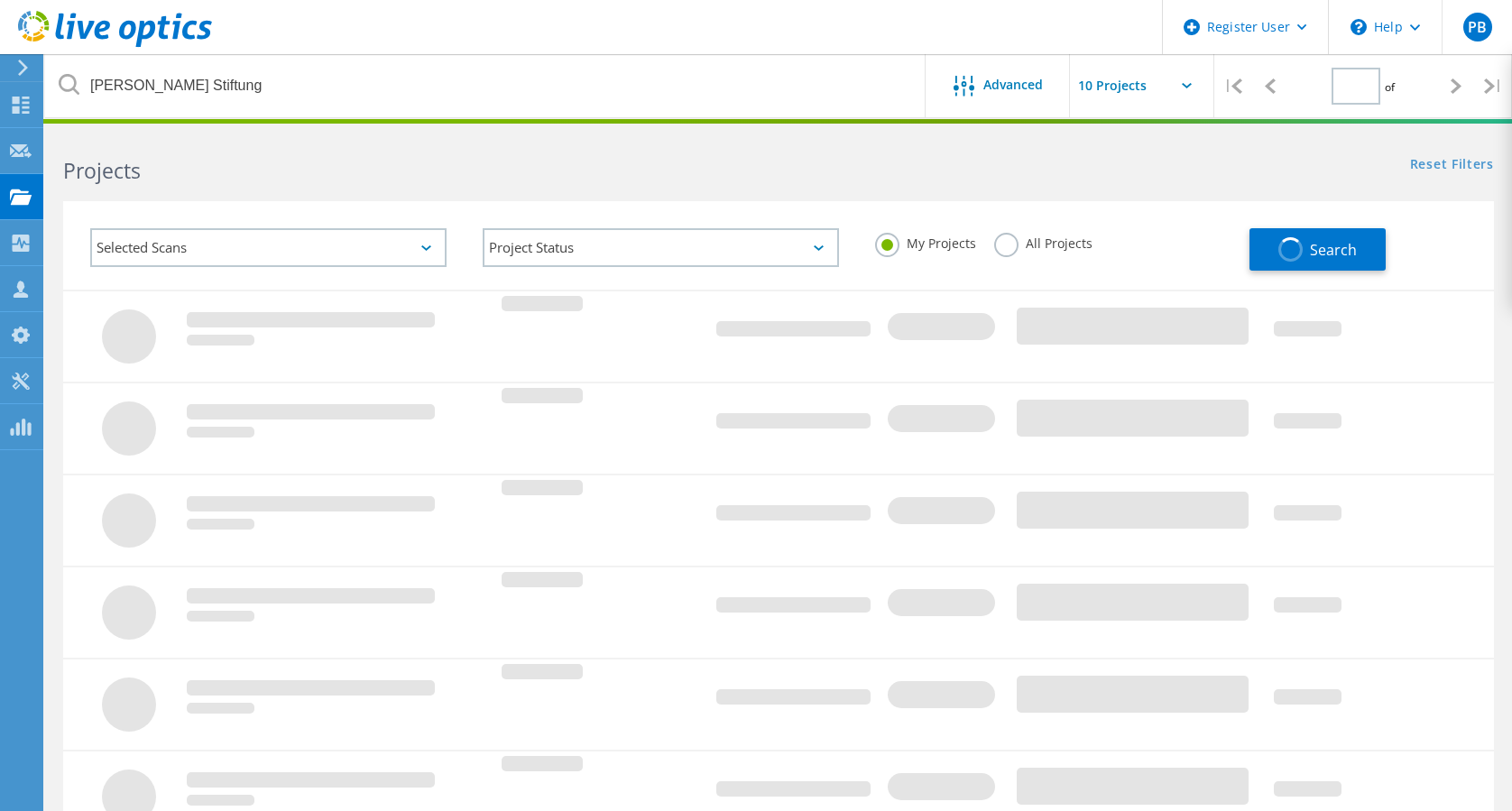
type input "1"
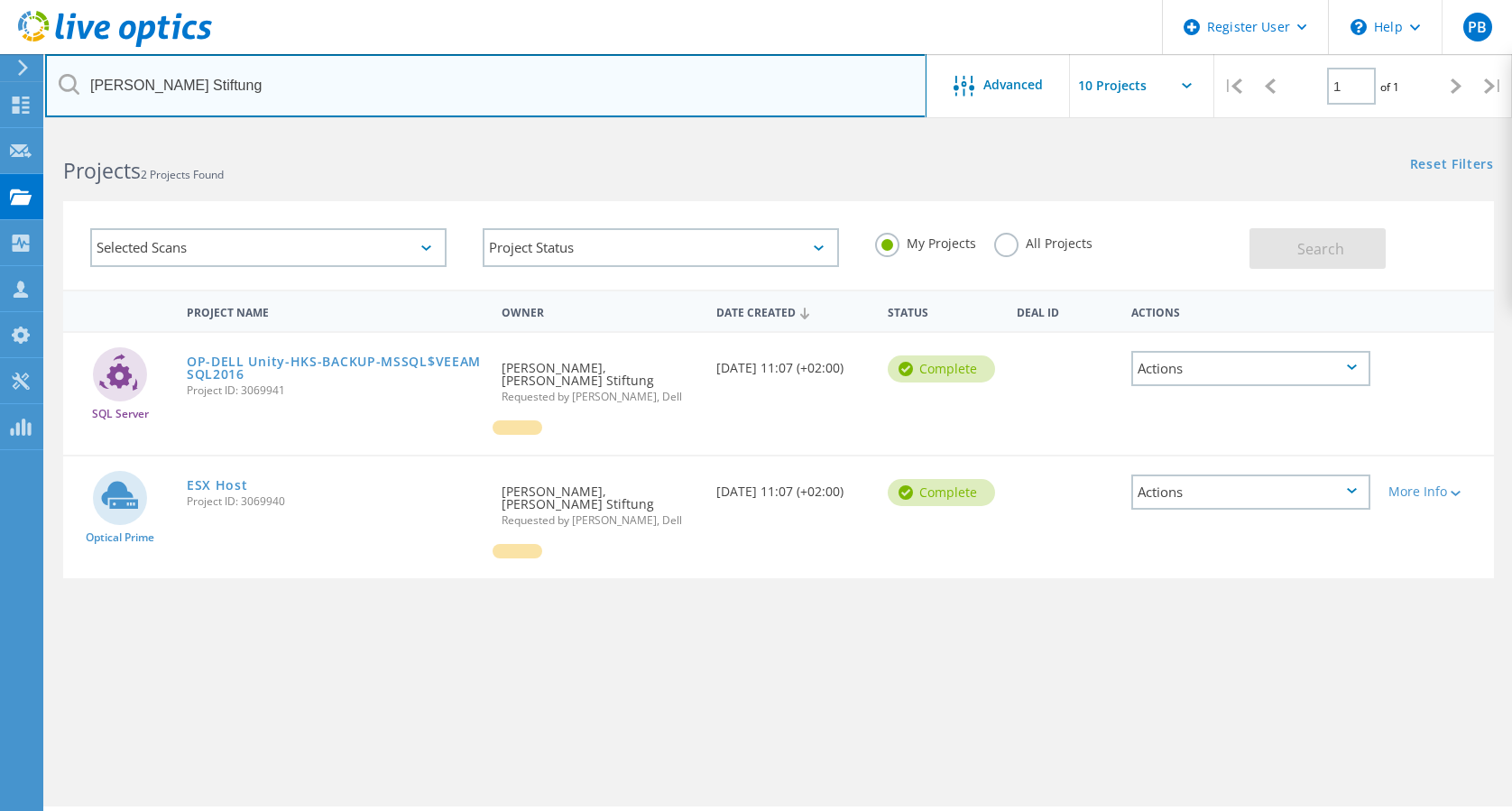
click at [306, 87] on input "[PERSON_NAME] Stiftung" at bounding box center [486, 86] width 882 height 63
type input "H"
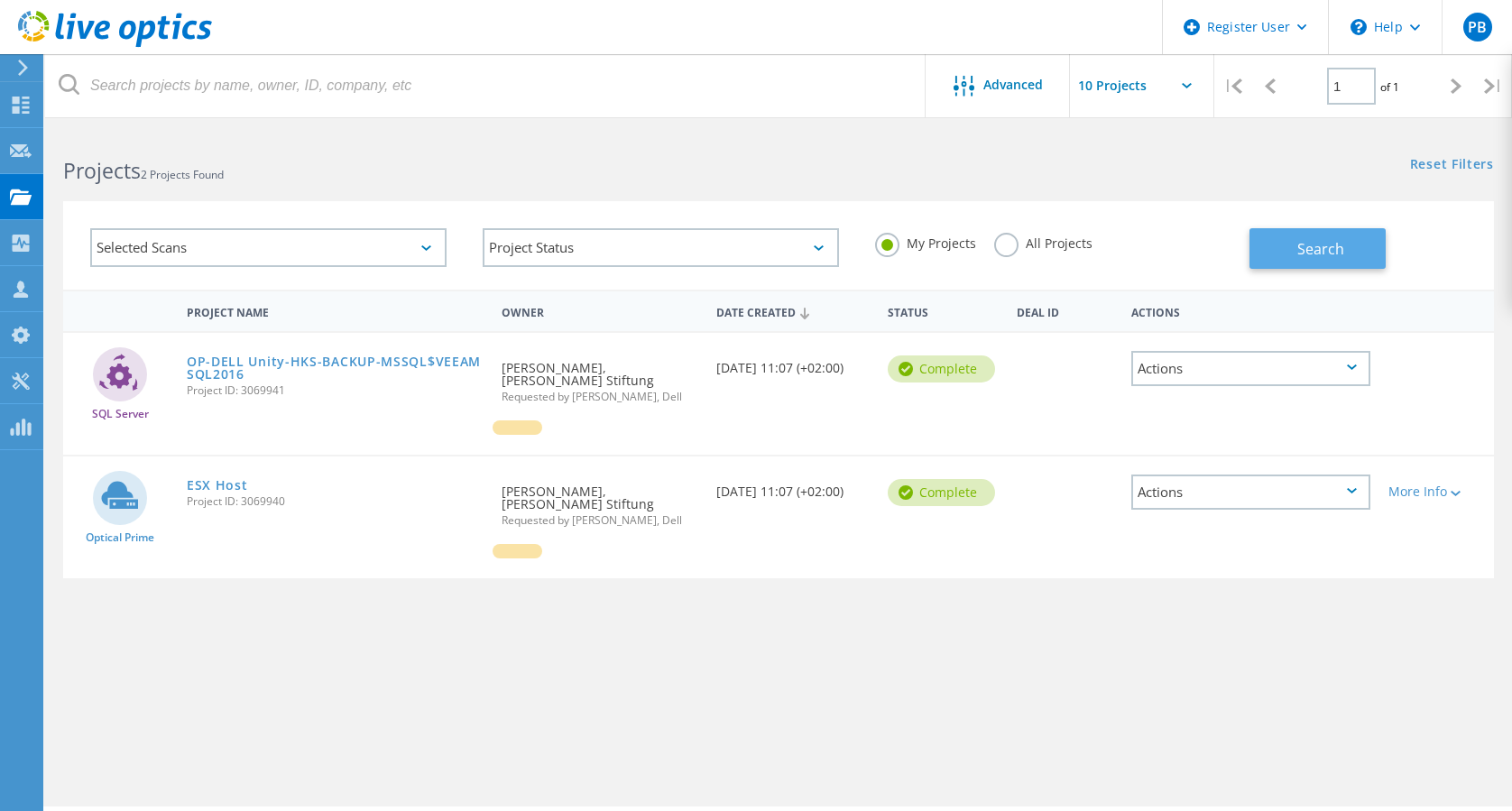
click at [1335, 242] on span "Search" at bounding box center [1320, 249] width 47 height 19
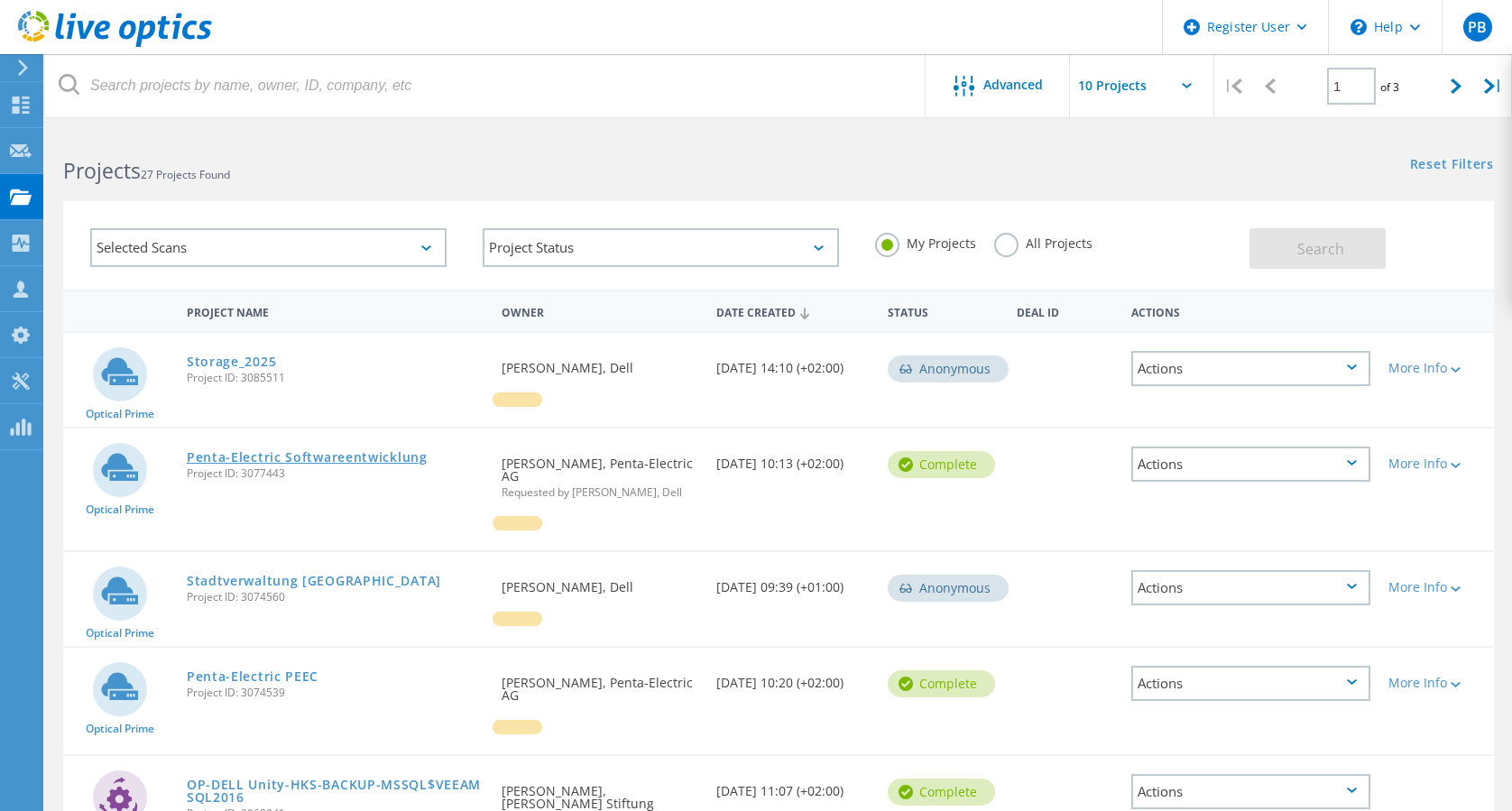
click at [279, 455] on link "Penta-Electric Softwareentwicklung" at bounding box center [307, 457] width 241 height 13
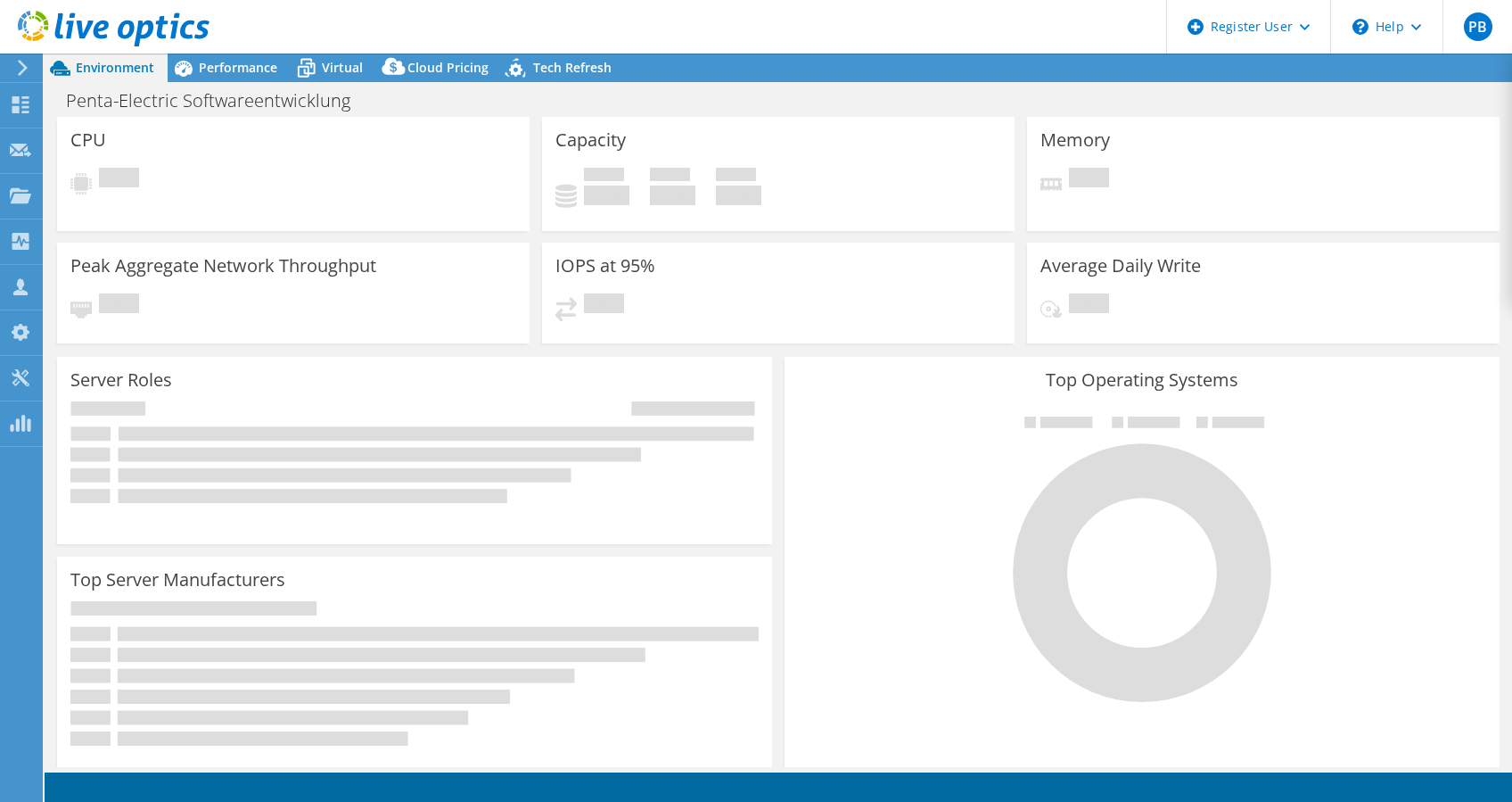
select select "EUFrankfurt"
select select "CHF"
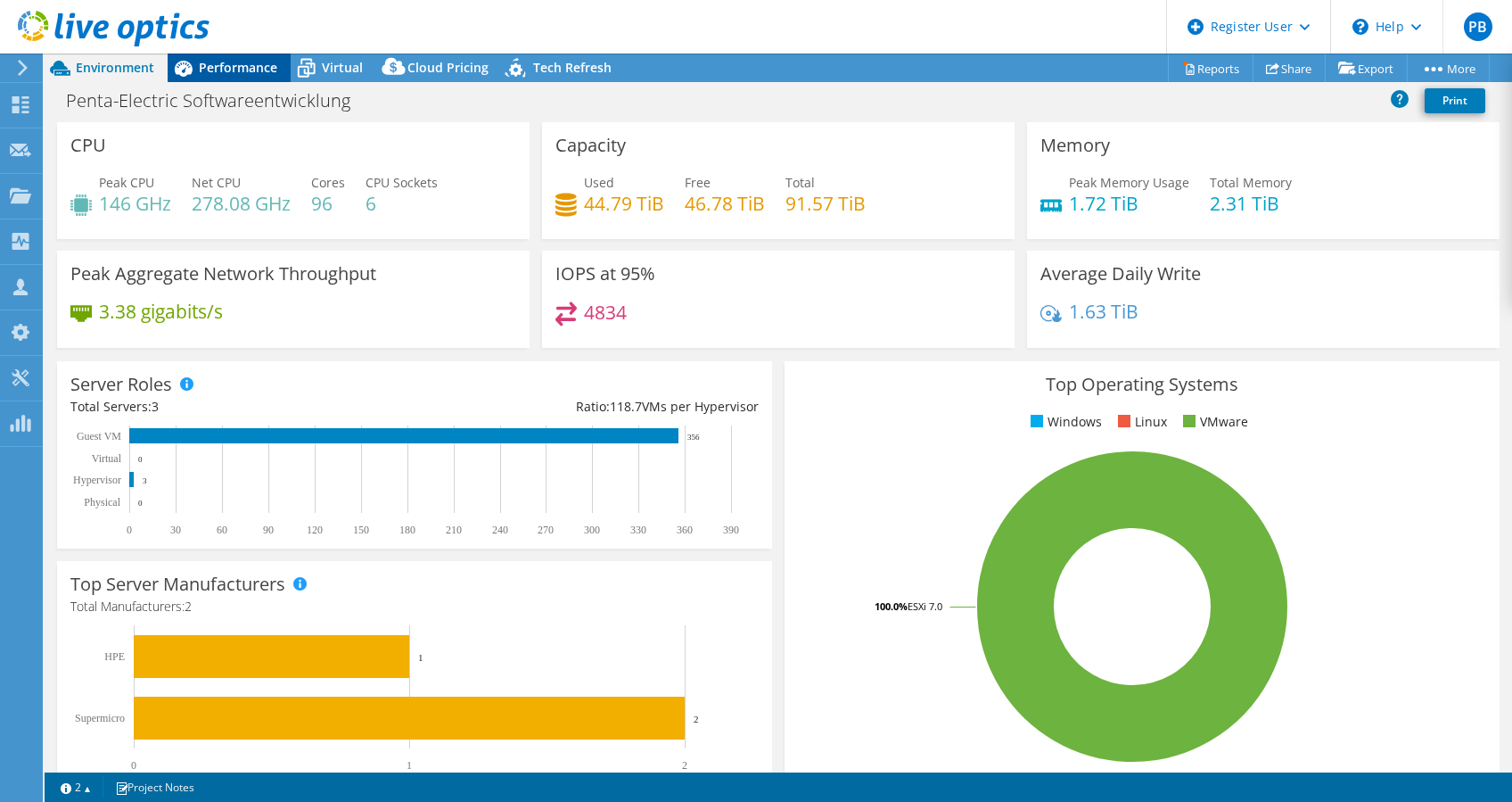
click at [263, 61] on span "Performance" at bounding box center [239, 67] width 79 height 17
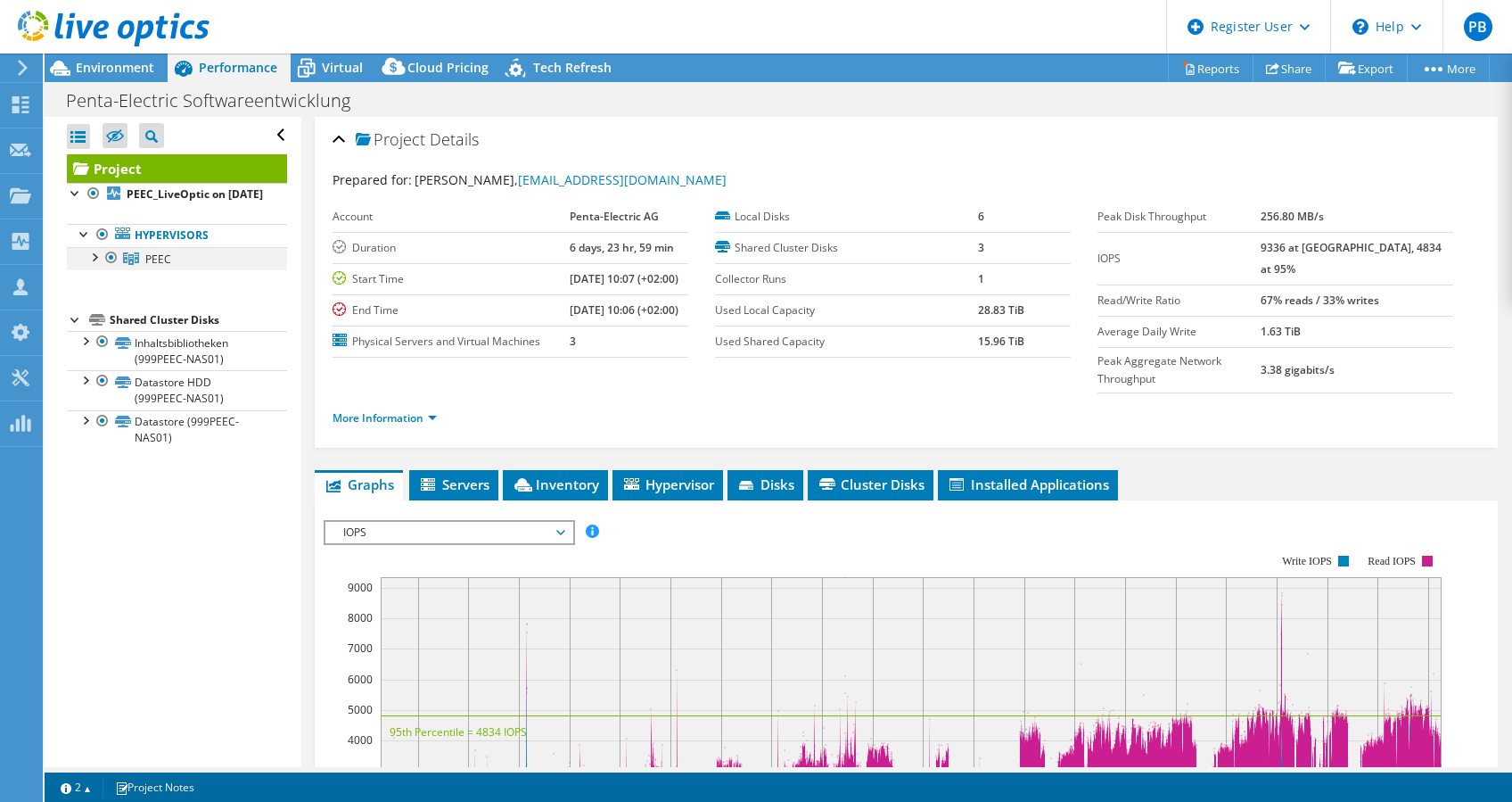
click at [95, 264] on div at bounding box center [93, 256] width 18 height 18
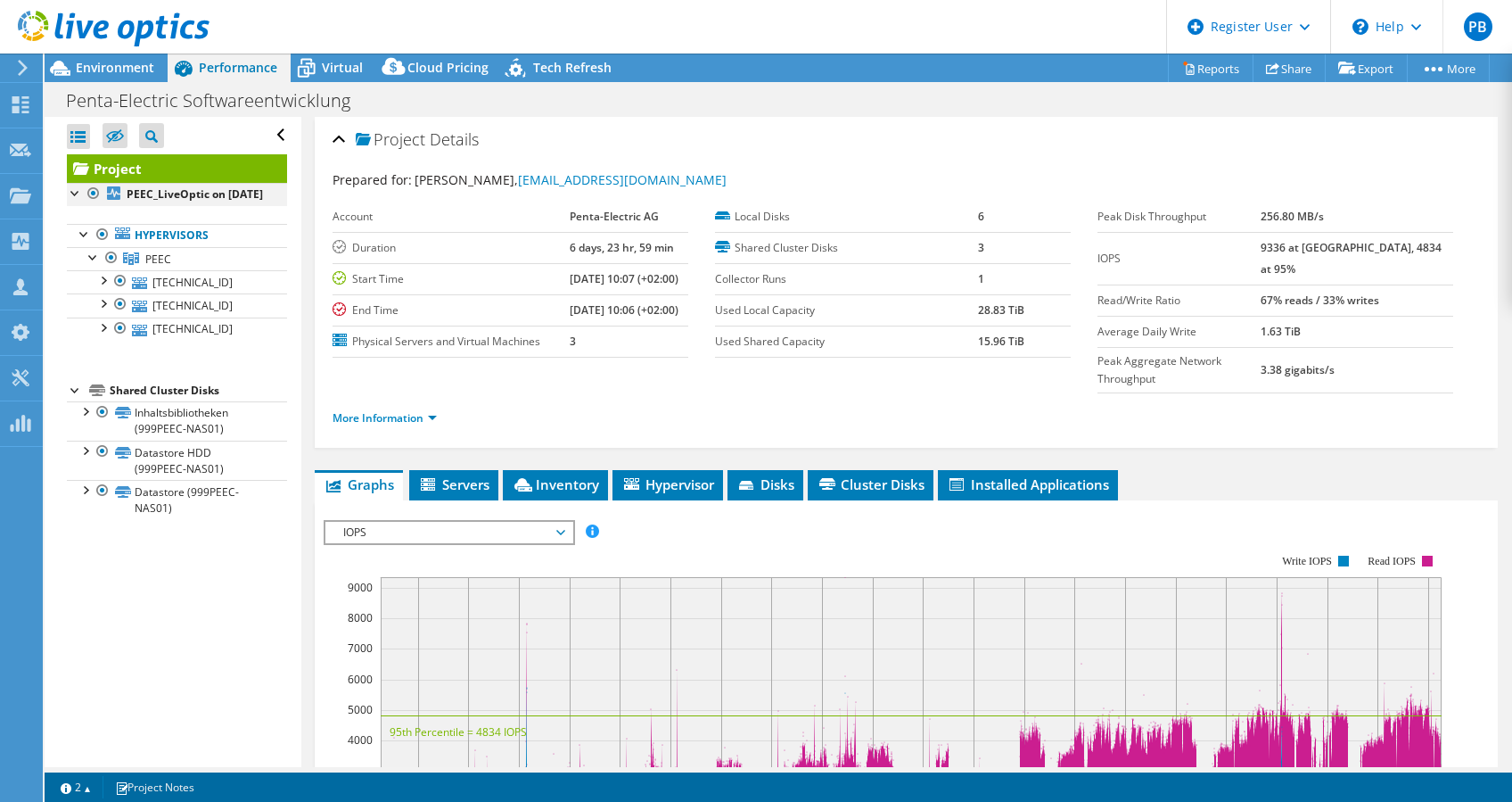
click at [77, 192] on div at bounding box center [76, 191] width 18 height 18
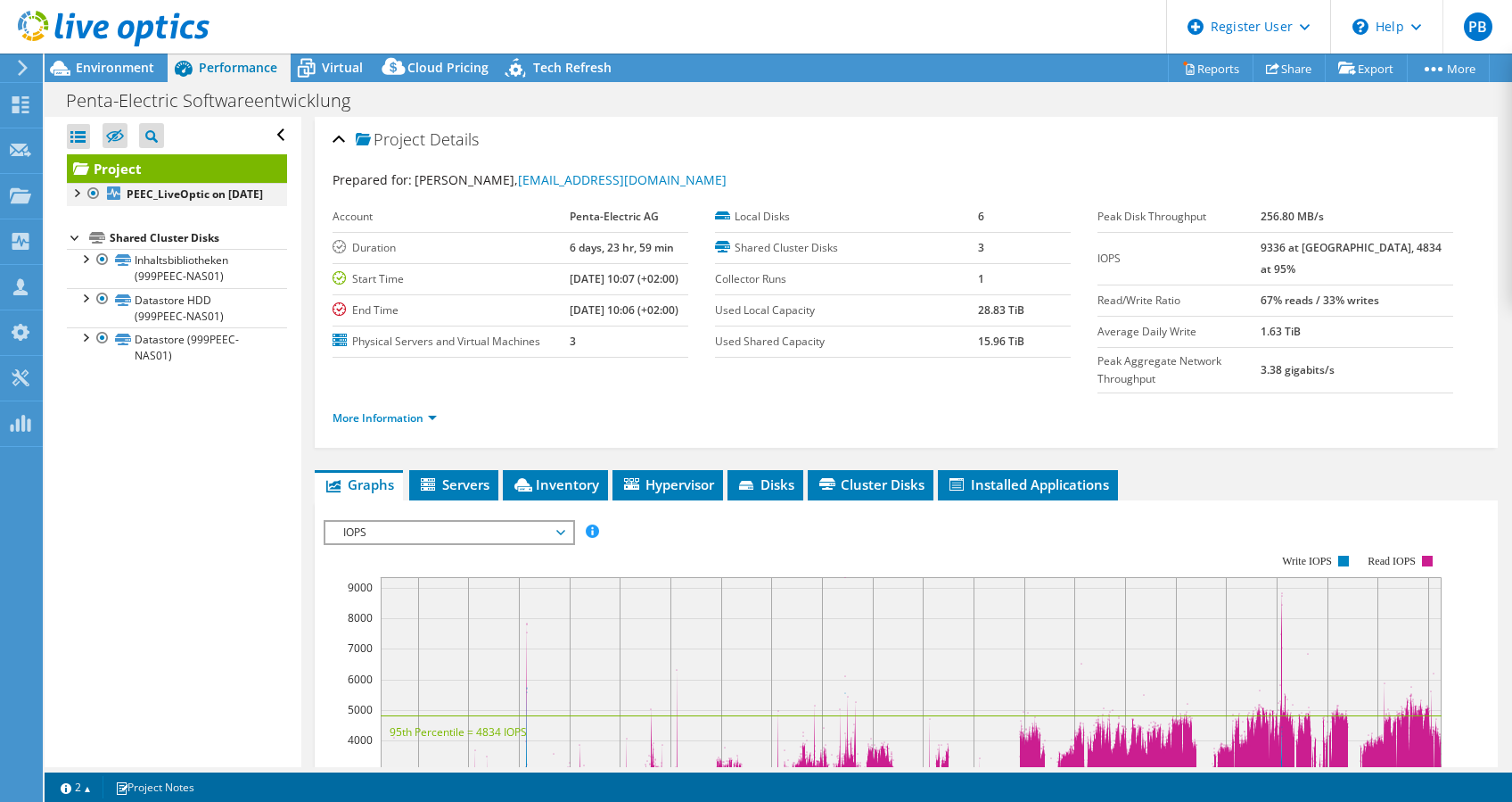
click at [77, 192] on div at bounding box center [76, 191] width 18 height 18
